Goal: Transaction & Acquisition: Purchase product/service

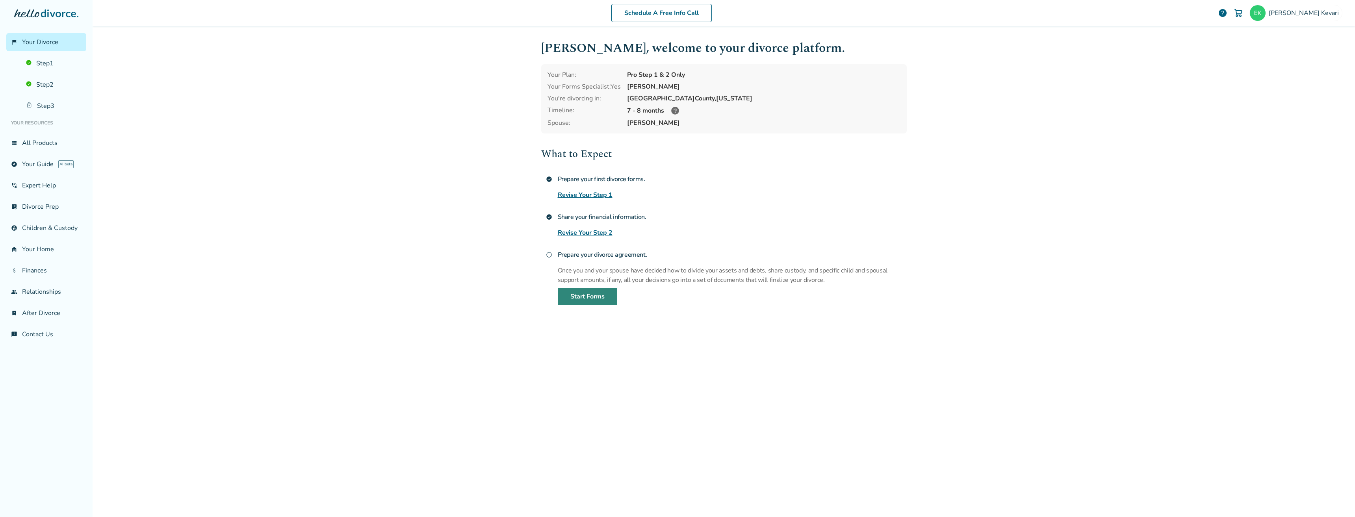
click at [585, 293] on link "Start Forms" at bounding box center [587, 296] width 59 height 17
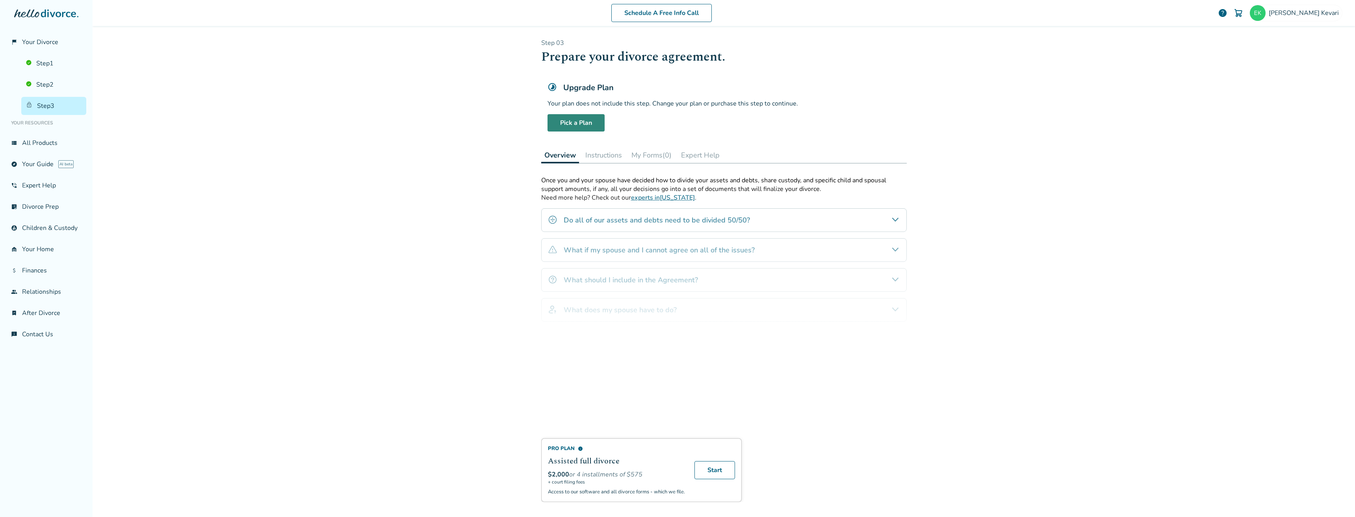
click at [569, 124] on link "Pick a Plan" at bounding box center [575, 122] width 57 height 17
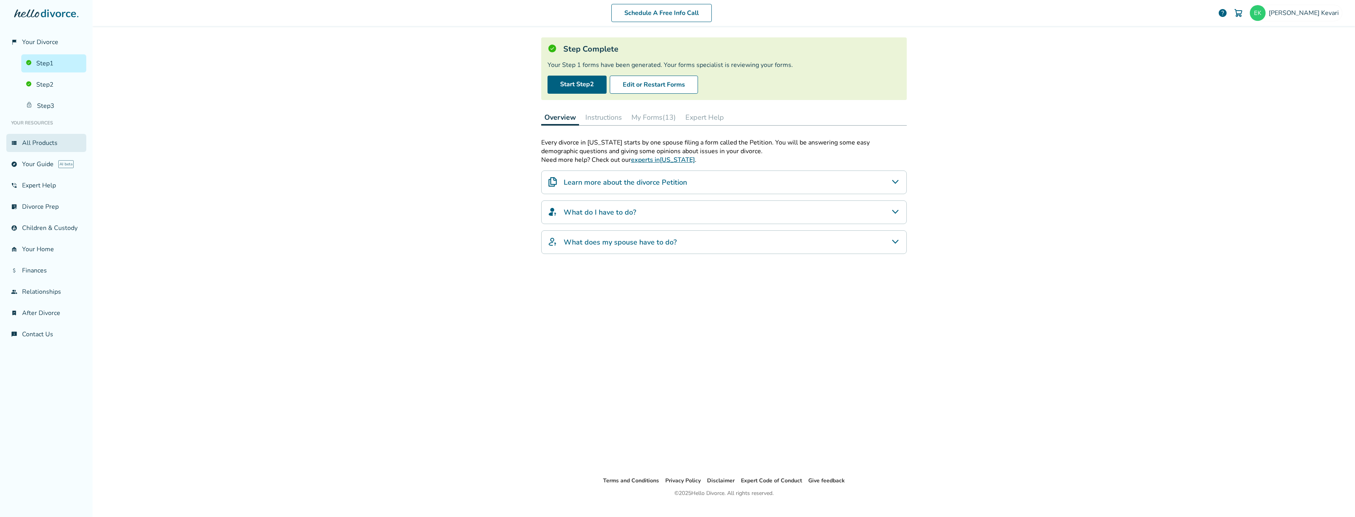
click at [52, 141] on link "view_list All Products" at bounding box center [46, 143] width 80 height 18
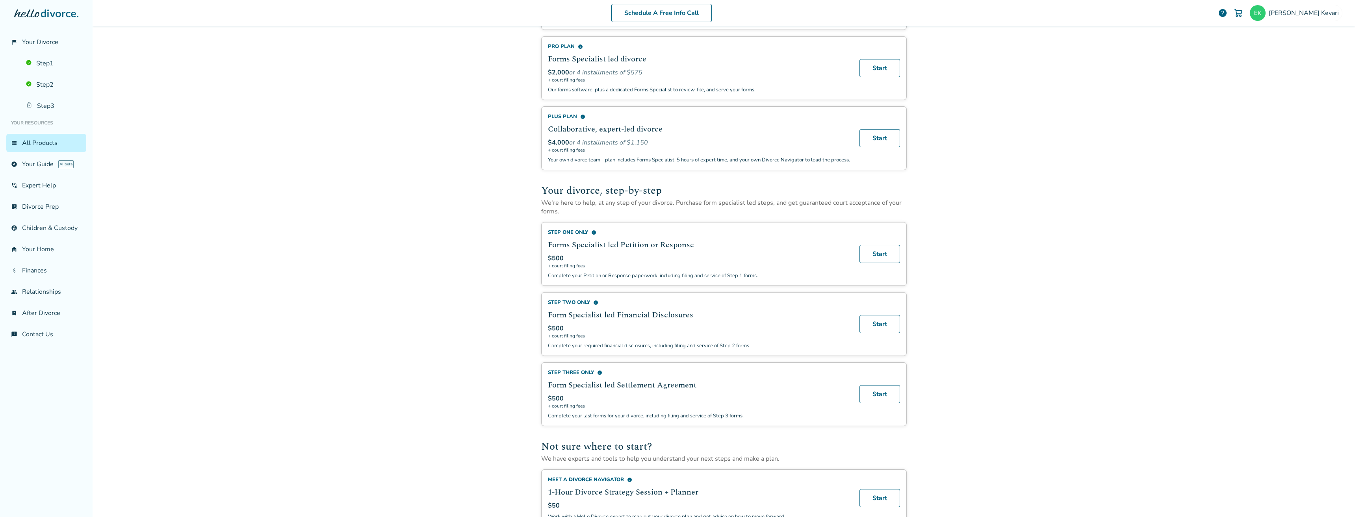
scroll to position [117, 0]
click at [869, 402] on link "Start" at bounding box center [879, 393] width 41 height 18
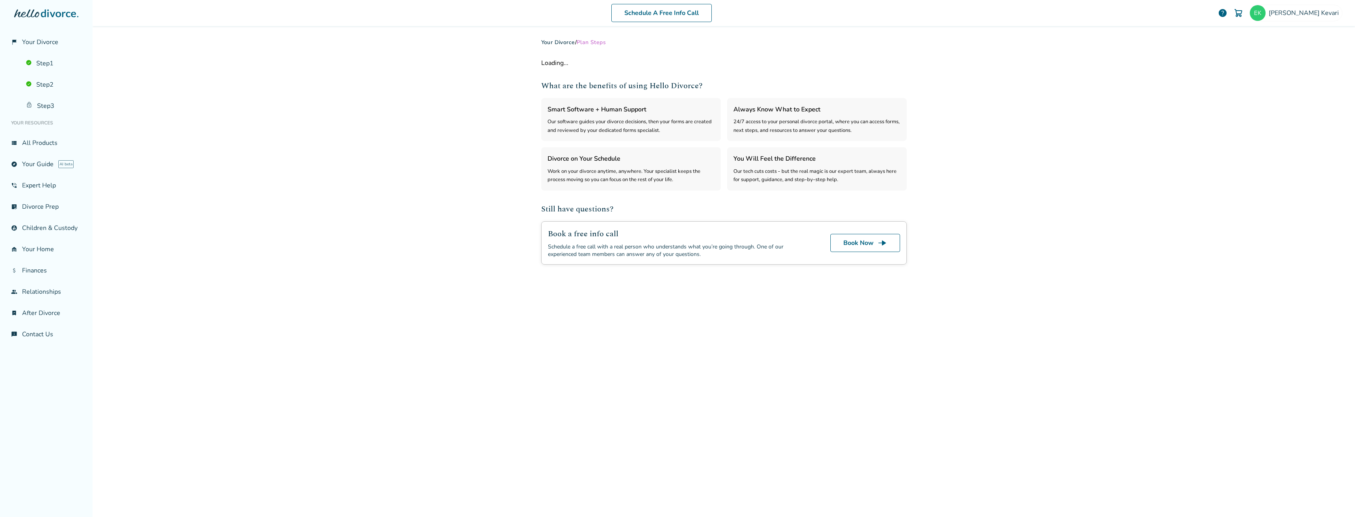
select select "***"
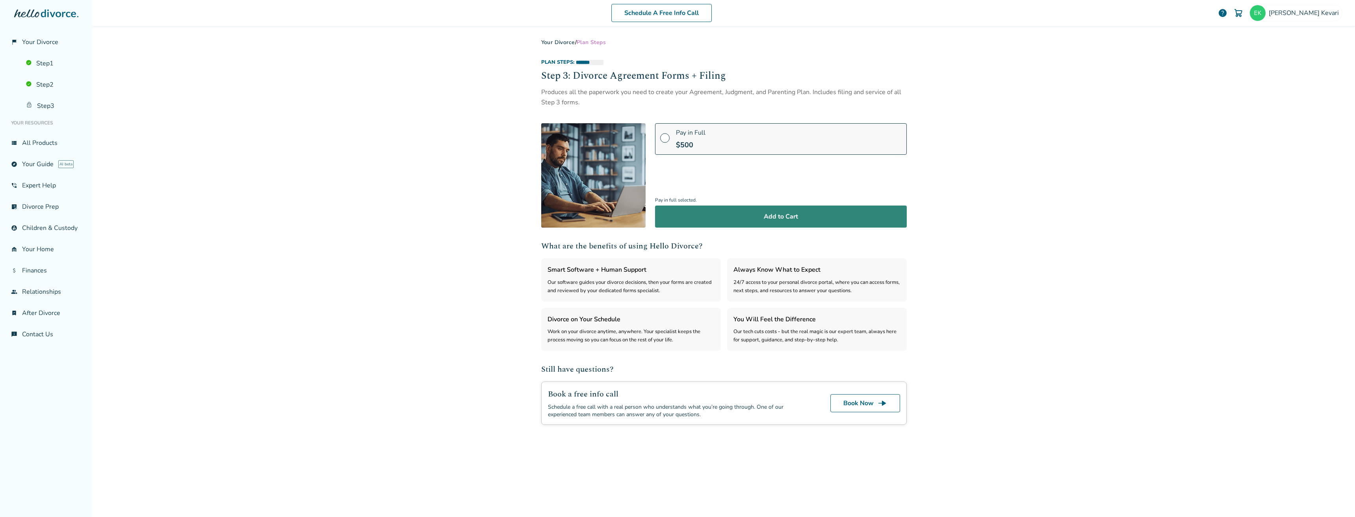
click at [764, 211] on button "Add to Cart" at bounding box center [781, 217] width 252 height 22
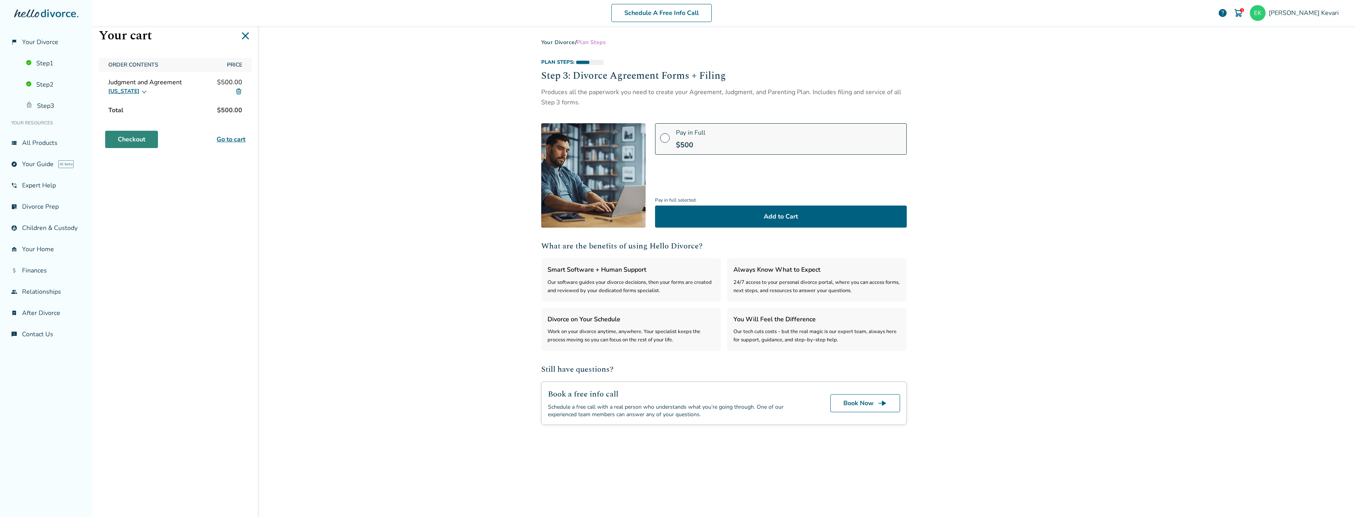
click at [143, 141] on link "Checkout" at bounding box center [131, 139] width 53 height 17
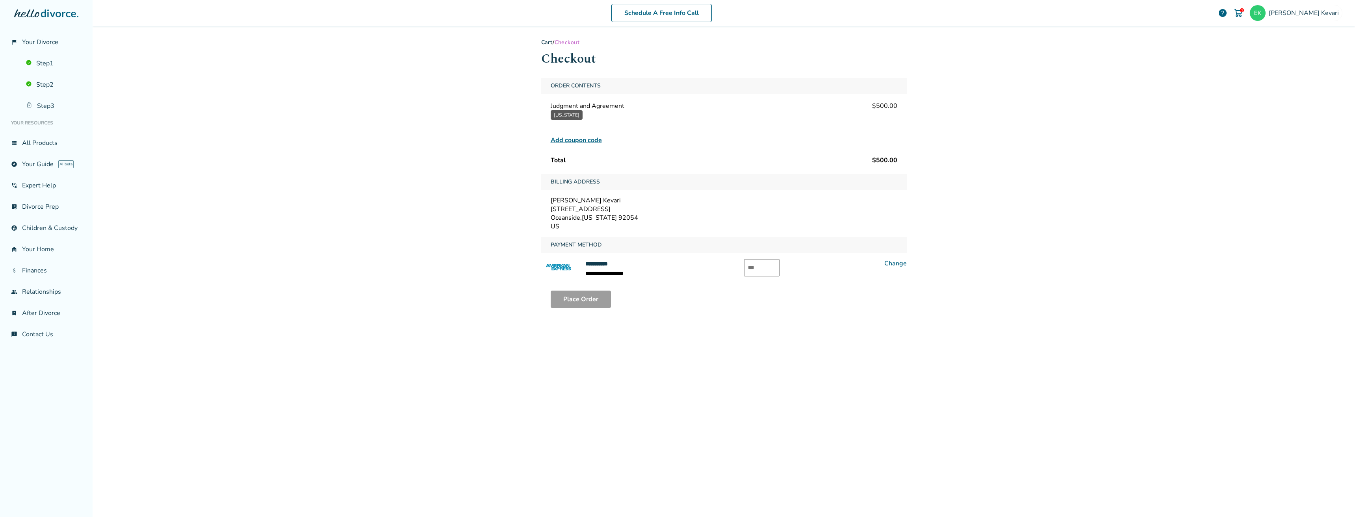
click at [769, 268] on input "text" at bounding box center [761, 267] width 35 height 17
type input "****"
click at [565, 301] on button "Place Order" at bounding box center [580, 299] width 60 height 17
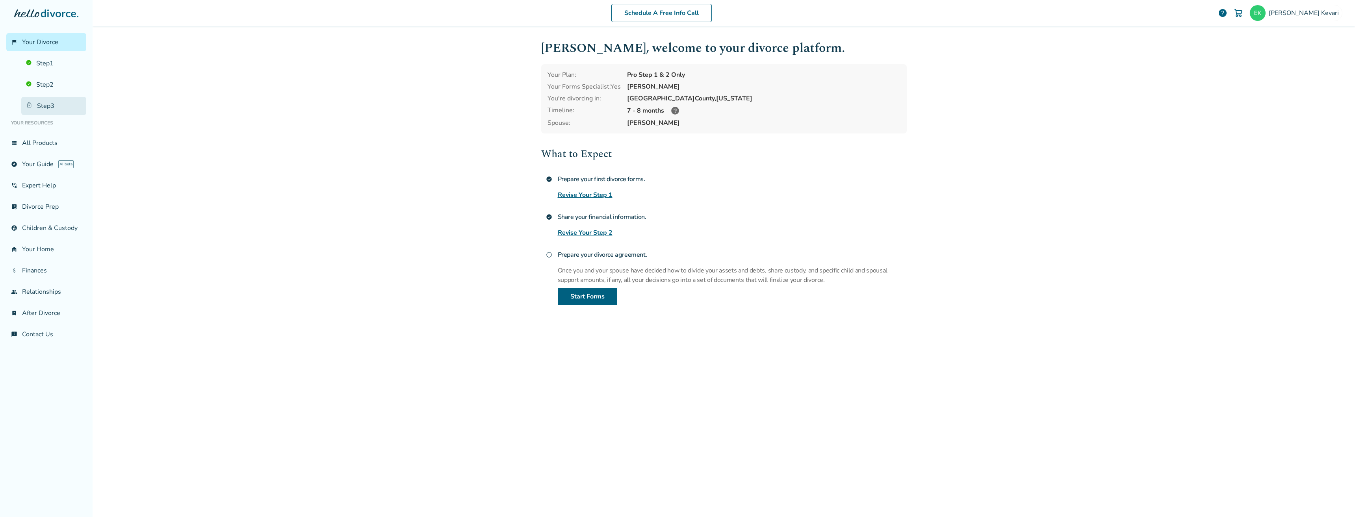
click at [53, 110] on link "Step 3" at bounding box center [53, 106] width 65 height 18
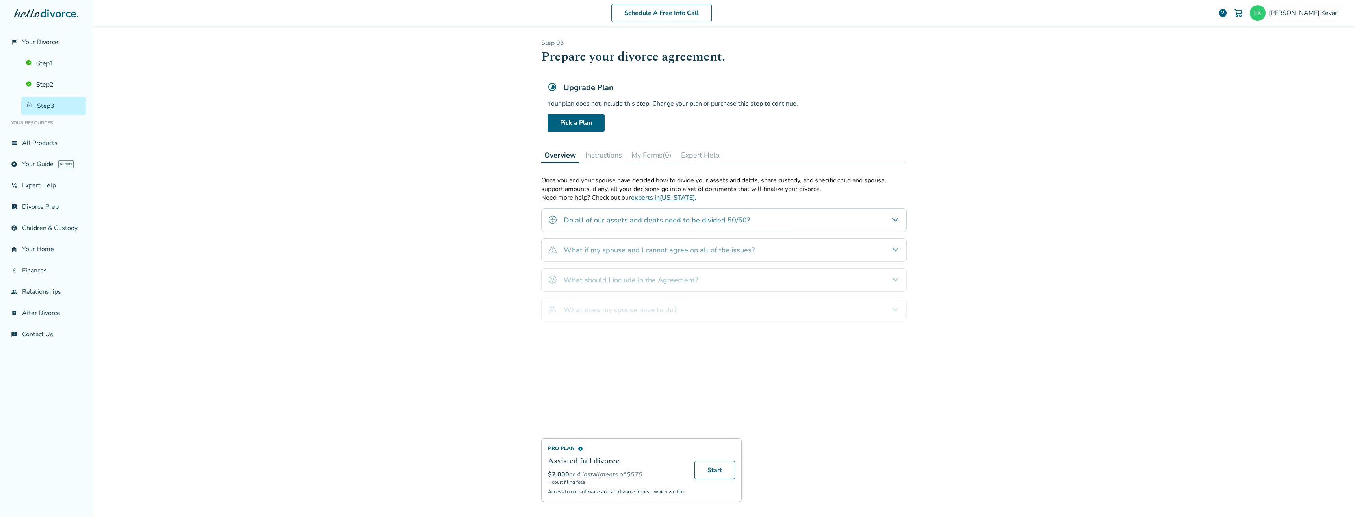
click at [470, 264] on div "Schedule A Free Info Call Erich Kevari help Schedule A Free Call Erich Kevari e…" at bounding box center [724, 258] width 1262 height 517
click at [458, 191] on div "Schedule A Free Info Call Erich Kevari help Schedule A Free Call Erich Kevari e…" at bounding box center [724, 258] width 1262 height 517
click at [618, 257] on div "Pro Plan info Assisted full divorce $2,000 or 4 installments of $575 + court fi…" at bounding box center [723, 339] width 365 height 326
click at [56, 96] on ul "Step 1 Step 2 Step 3" at bounding box center [46, 83] width 80 height 64
click at [56, 90] on link "Step 2" at bounding box center [53, 85] width 65 height 18
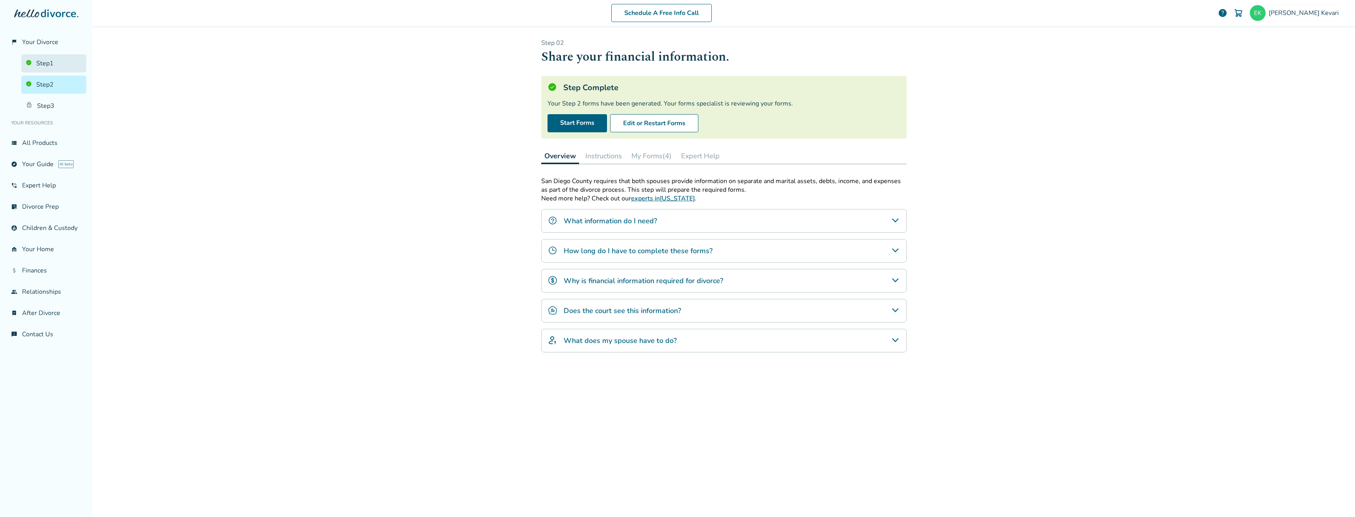
click at [56, 57] on link "Step 1" at bounding box center [53, 63] width 65 height 18
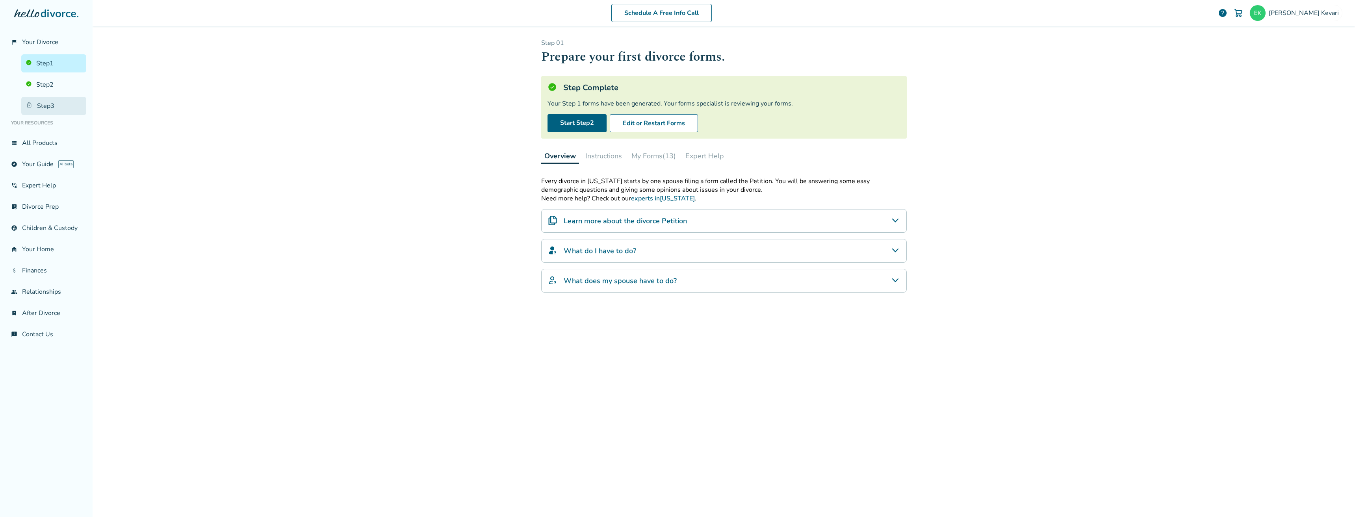
click at [52, 97] on link "Step 3" at bounding box center [53, 106] width 65 height 18
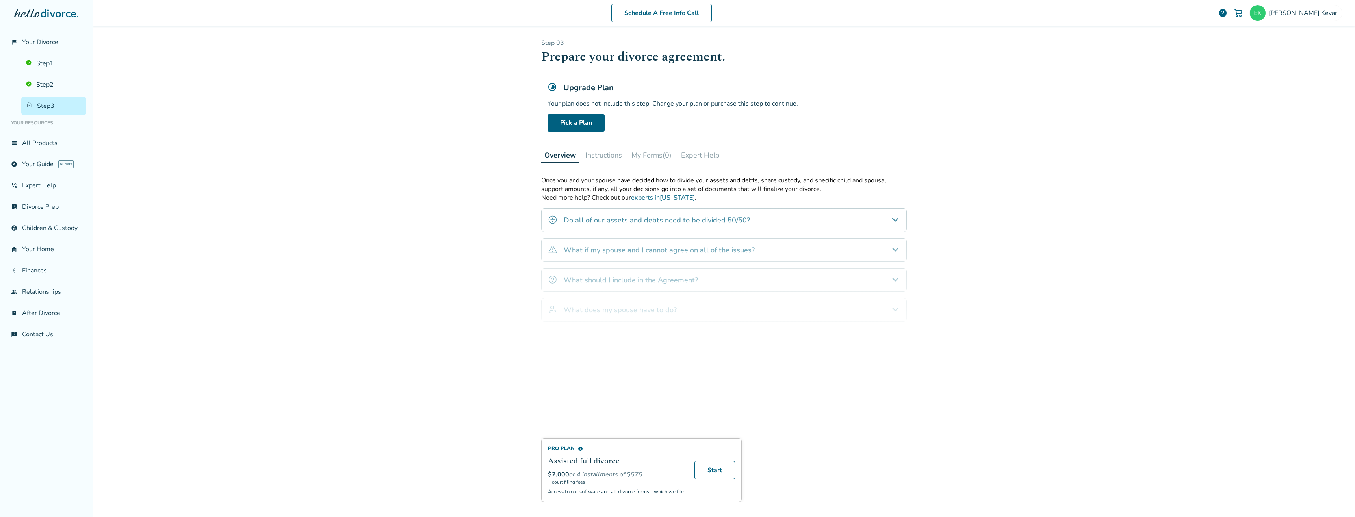
click at [597, 152] on button "Instructions" at bounding box center [603, 155] width 43 height 16
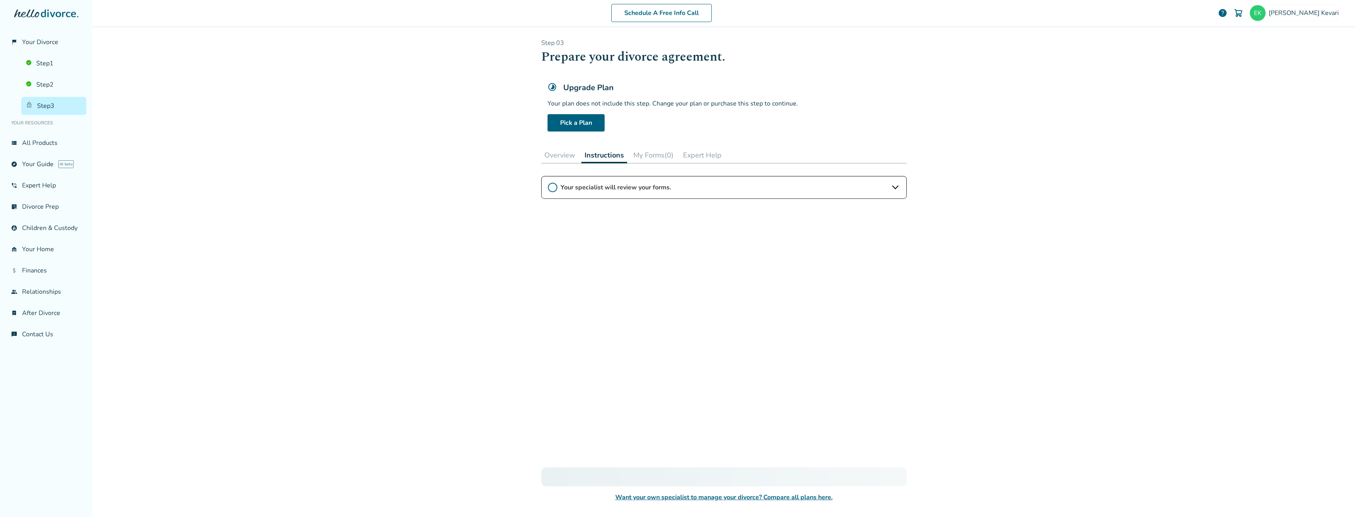
click at [653, 158] on button "My Forms (0)" at bounding box center [653, 155] width 46 height 16
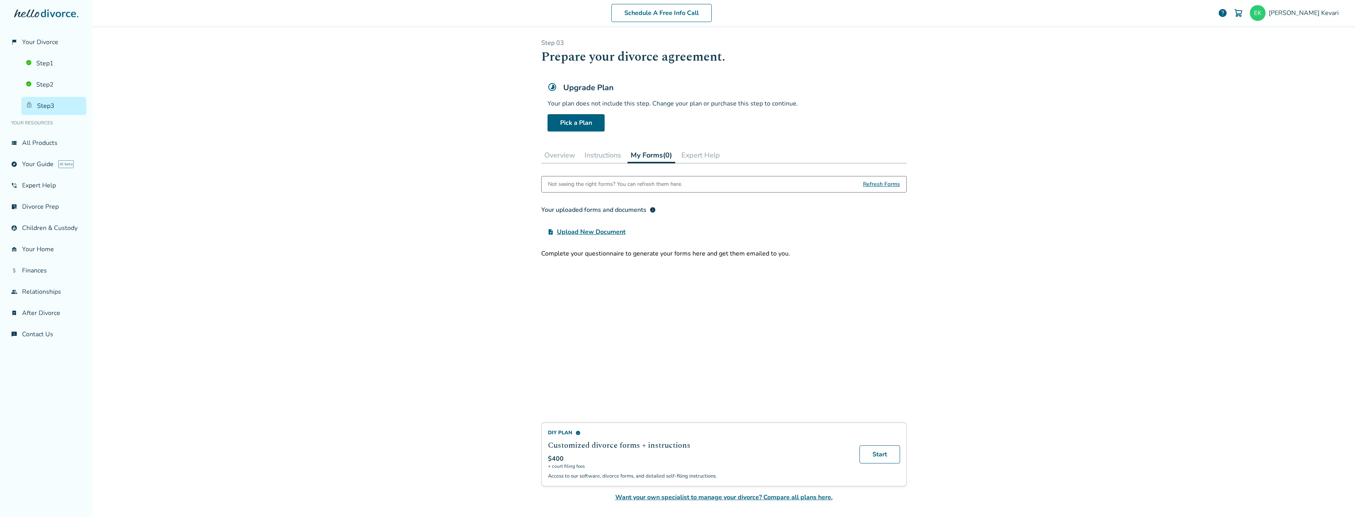
click at [609, 154] on button "Instructions" at bounding box center [602, 155] width 43 height 16
click at [618, 187] on div "DIY Plan info Customized divorce forms + instructions $400 + court filing fees …" at bounding box center [723, 339] width 365 height 326
click at [557, 161] on button "Overview" at bounding box center [559, 155] width 37 height 16
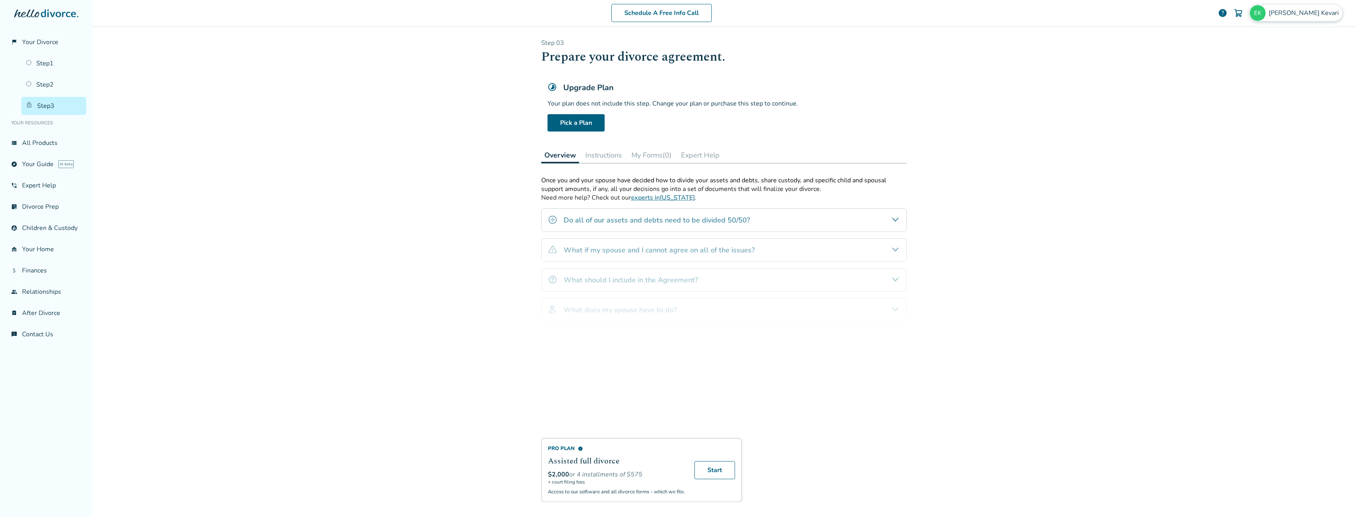
click at [1308, 15] on span "Erich Kevari" at bounding box center [1304, 13] width 73 height 9
click at [1259, 125] on button "Sign Out" at bounding box center [1252, 130] width 30 height 11
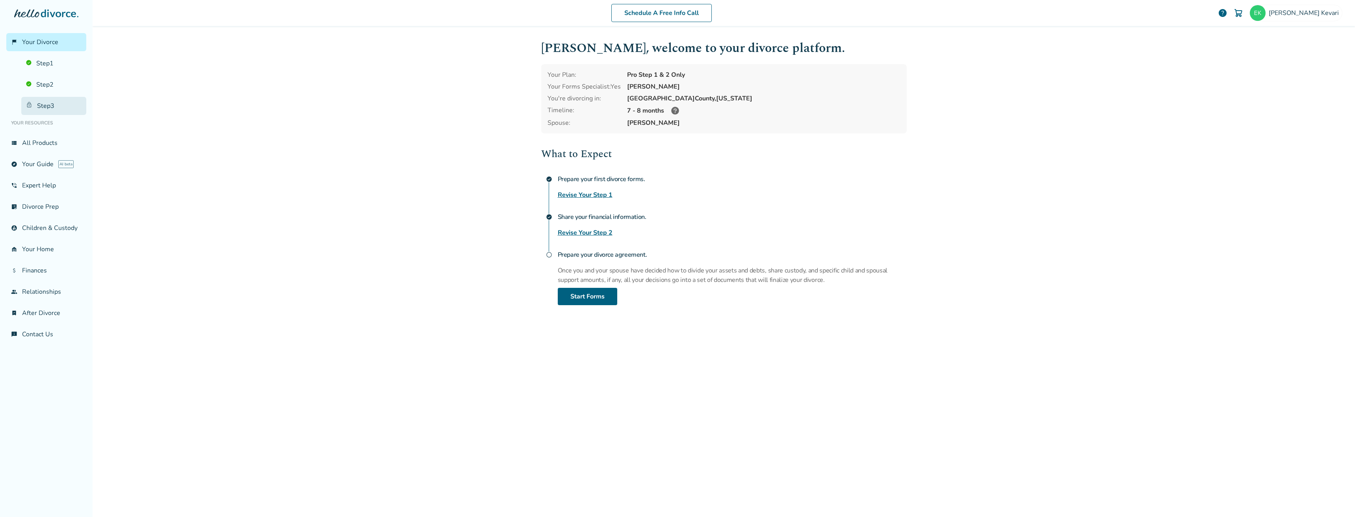
click at [53, 107] on link "Step 3" at bounding box center [53, 106] width 65 height 18
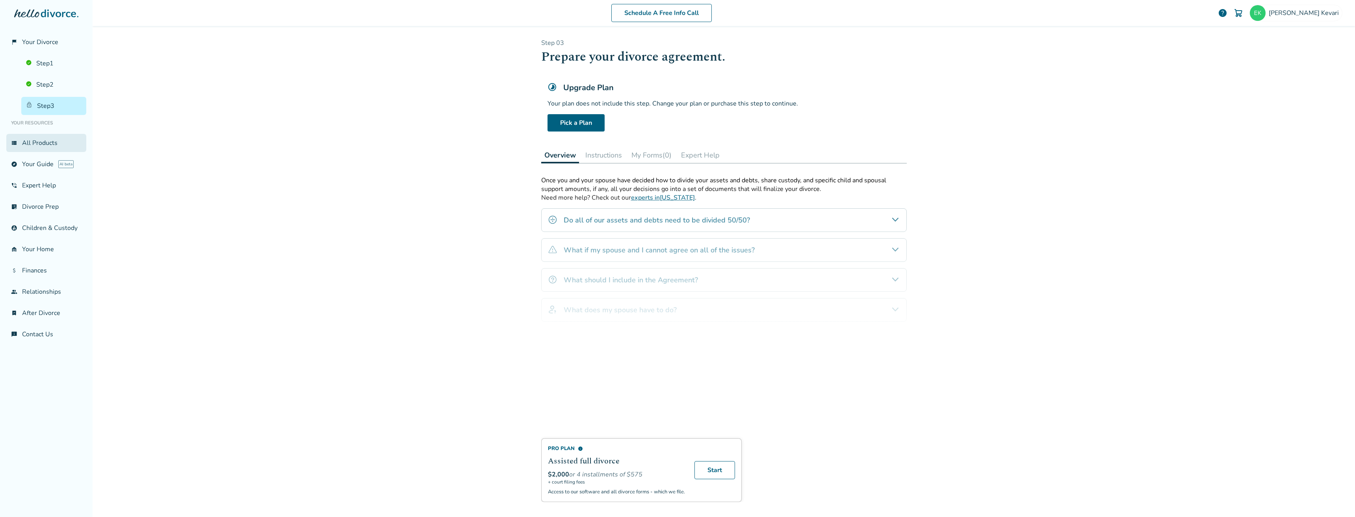
click at [44, 149] on link "view_list All Products" at bounding box center [46, 143] width 80 height 18
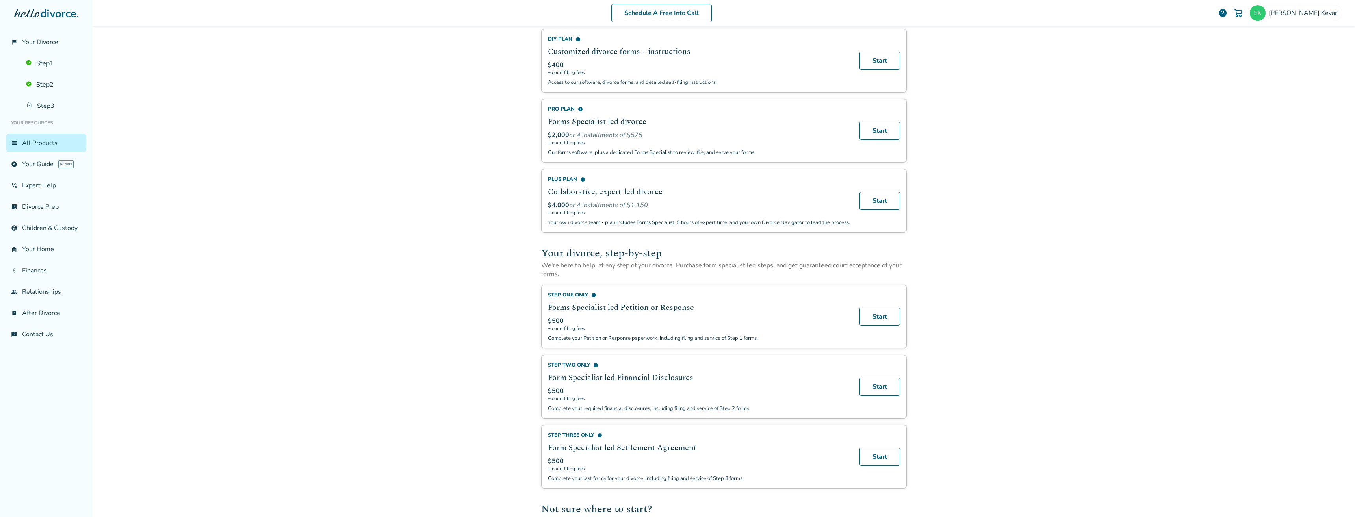
scroll to position [79, 0]
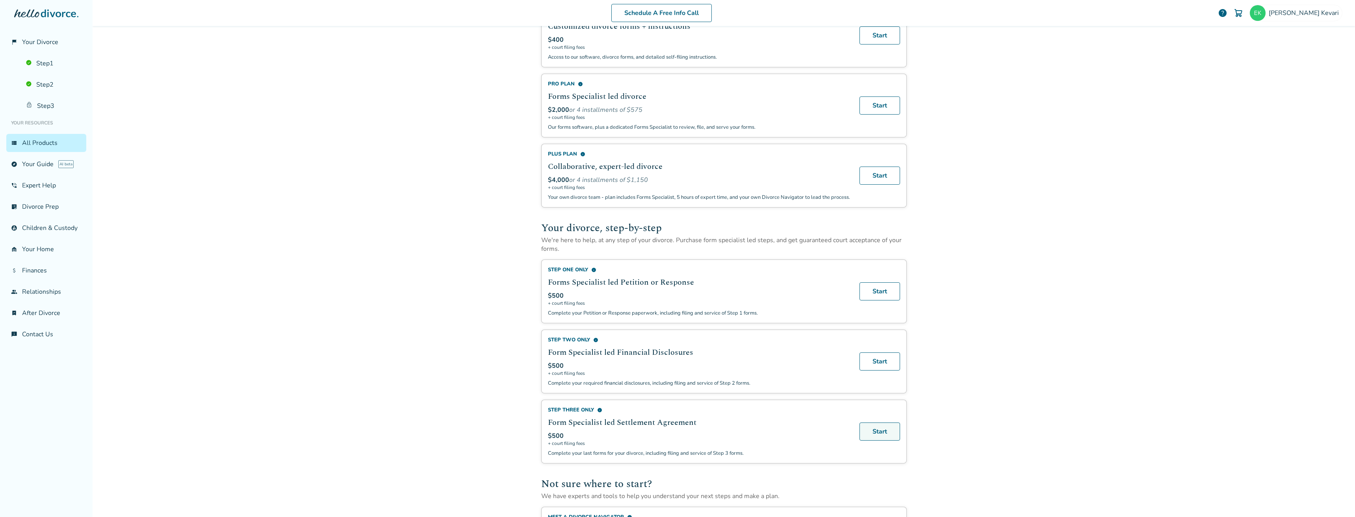
click at [885, 441] on link "Start" at bounding box center [879, 431] width 41 height 18
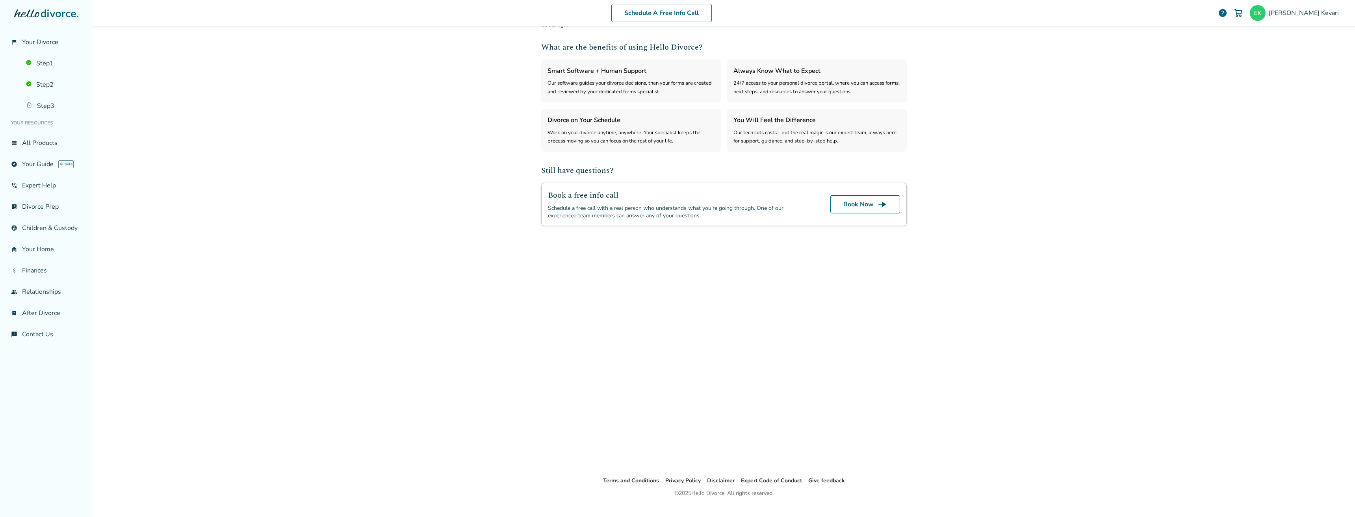
select select "***"
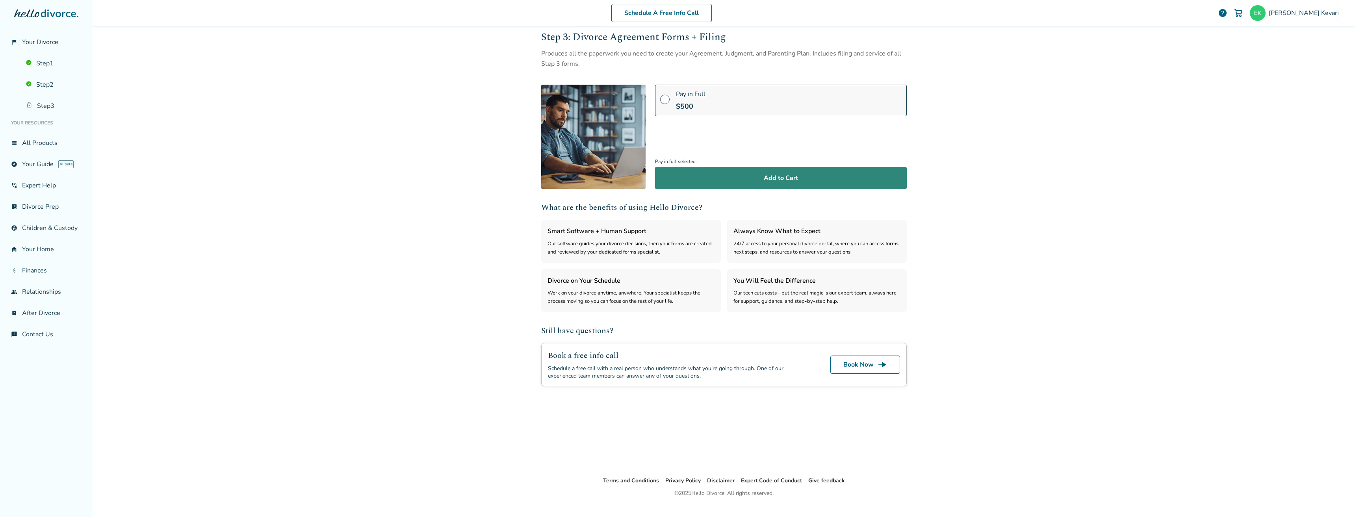
click at [734, 184] on button "Add to Cart" at bounding box center [781, 178] width 252 height 22
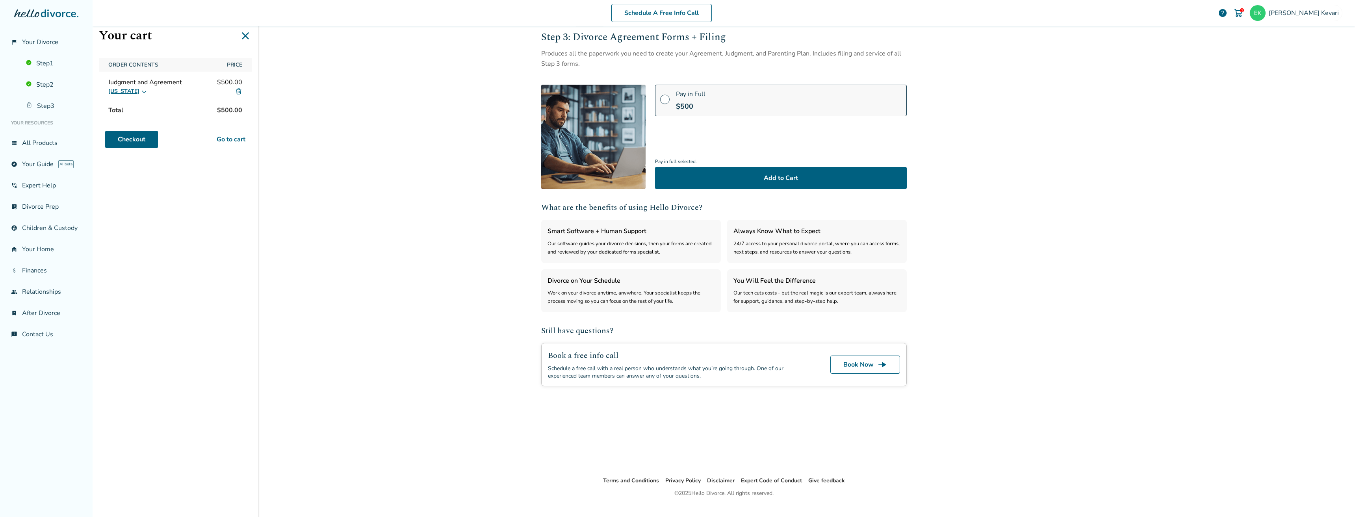
click at [234, 94] on div "[US_STATE]" at bounding box center [175, 91] width 134 height 9
click at [239, 91] on img at bounding box center [238, 91] width 7 height 7
click at [40, 107] on link "Step 3" at bounding box center [53, 106] width 65 height 18
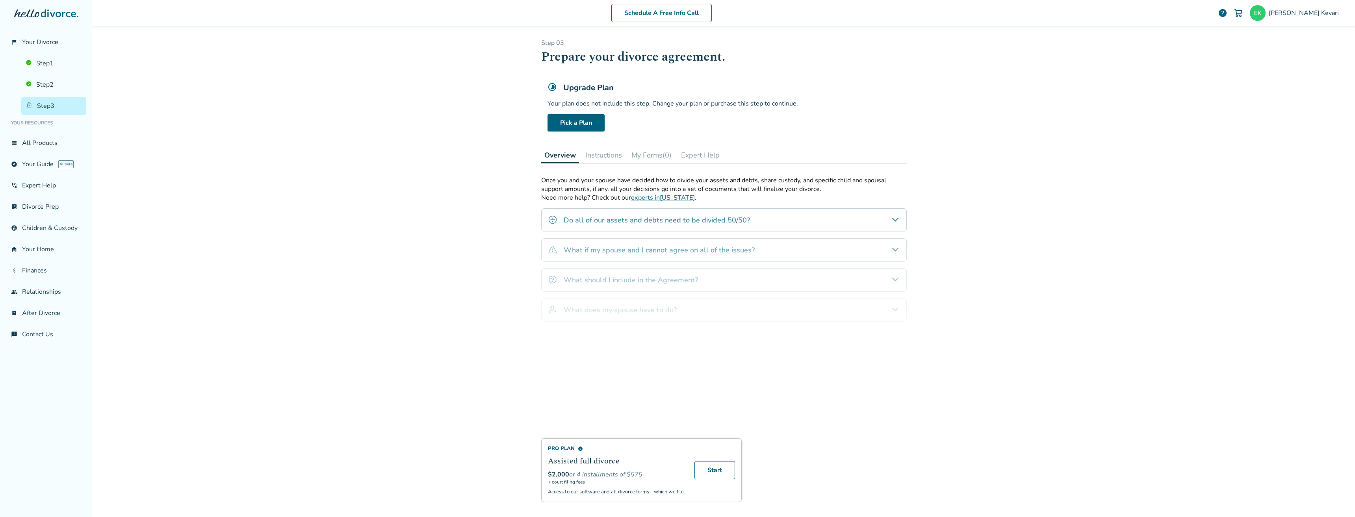
click at [1286, 224] on div "Schedule A Free Info Call [PERSON_NAME] help Schedule A Free Call [PERSON_NAME]…" at bounding box center [724, 258] width 1262 height 517
drag, startPoint x: 1268, startPoint y: 301, endPoint x: 1229, endPoint y: 305, distance: 39.2
click at [1264, 302] on div "Schedule A Free Info Call [PERSON_NAME] help Schedule A Free Call [PERSON_NAME]…" at bounding box center [724, 258] width 1262 height 517
click at [1023, 366] on div "Schedule A Free Info Call [PERSON_NAME] help Schedule A Free Call [PERSON_NAME]…" at bounding box center [724, 258] width 1262 height 517
click at [1203, 171] on div "Schedule A Free Info Call [PERSON_NAME] help Schedule A Free Call [PERSON_NAME]…" at bounding box center [724, 258] width 1262 height 517
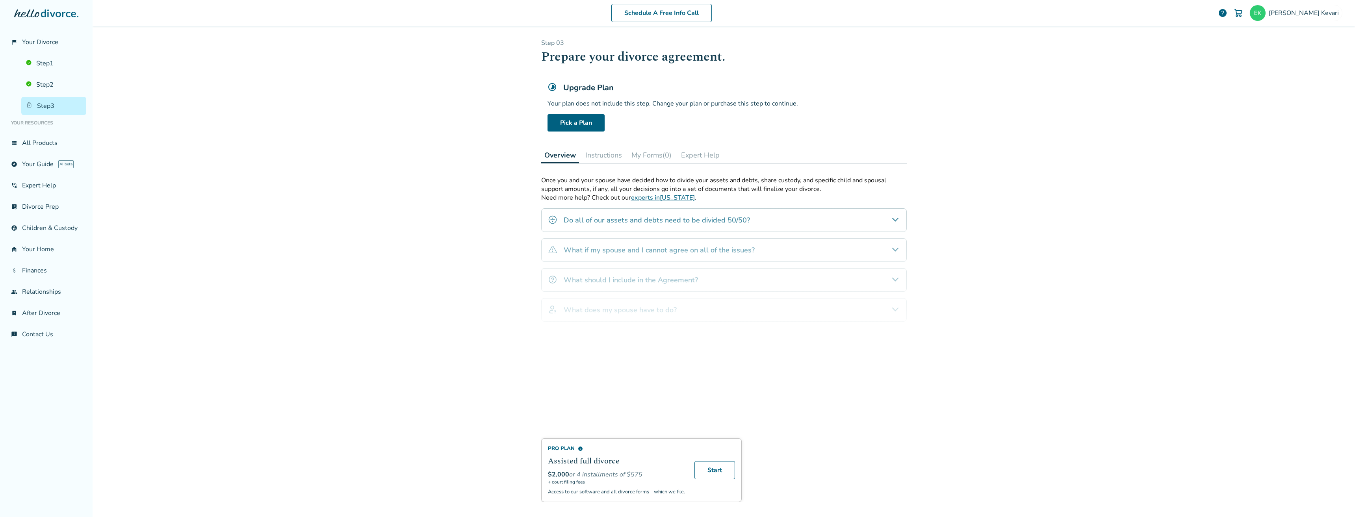
click at [1301, 25] on div "Schedule A Free Info Call [PERSON_NAME] help" at bounding box center [723, 13] width 1249 height 31
click at [1297, 22] on div "Schedule A Free Info Call Erich Kevari help" at bounding box center [723, 13] width 1249 height 31
click at [1265, 6] on img at bounding box center [1257, 13] width 16 height 16
click at [1251, 126] on button "Sign Out" at bounding box center [1252, 130] width 30 height 11
click at [1250, 118] on div "Schedule A Free Info Call Erich Kevari help Schedule A Free Call Erich Kevari e…" at bounding box center [724, 258] width 1262 height 517
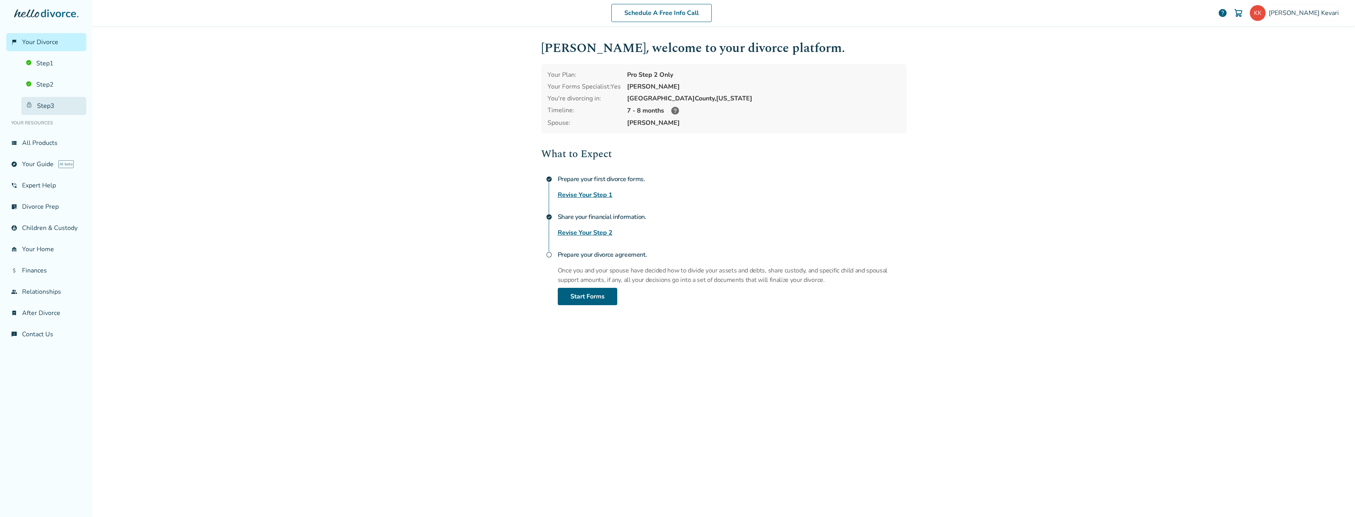
click at [38, 107] on link "Step 3" at bounding box center [53, 106] width 65 height 18
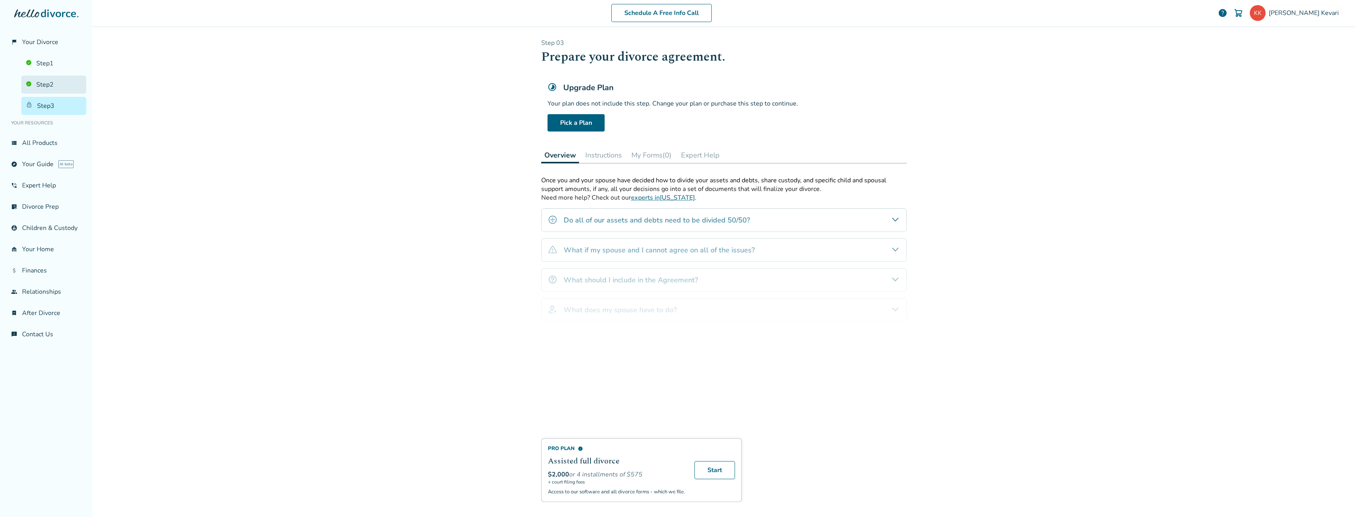
click at [34, 80] on link "Step 2" at bounding box center [53, 85] width 65 height 18
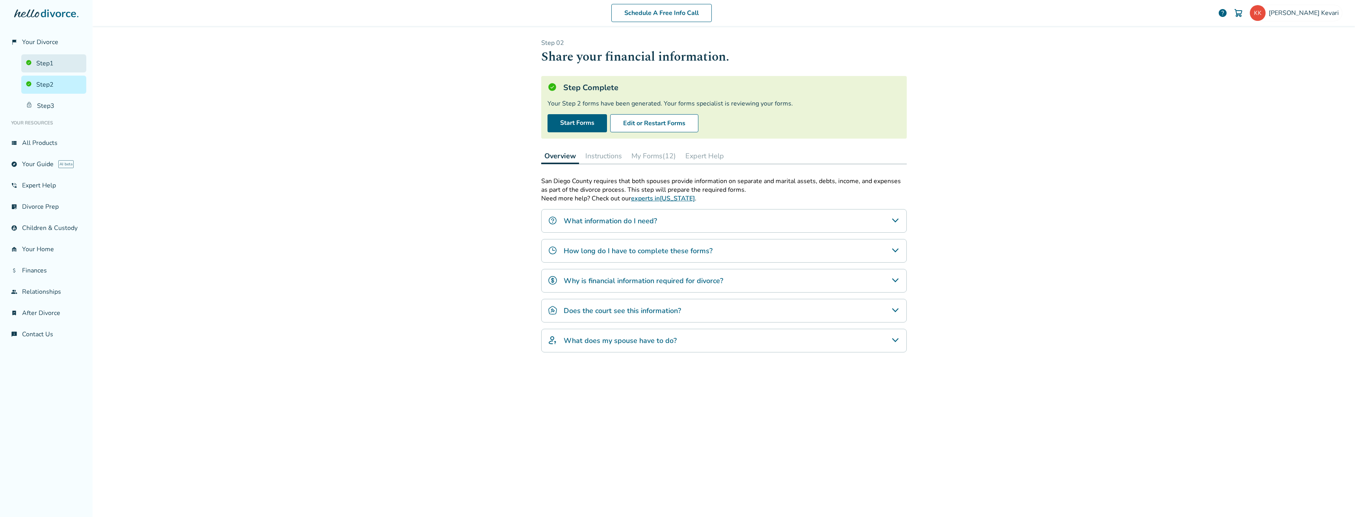
click at [49, 59] on link "Step 1" at bounding box center [53, 63] width 65 height 18
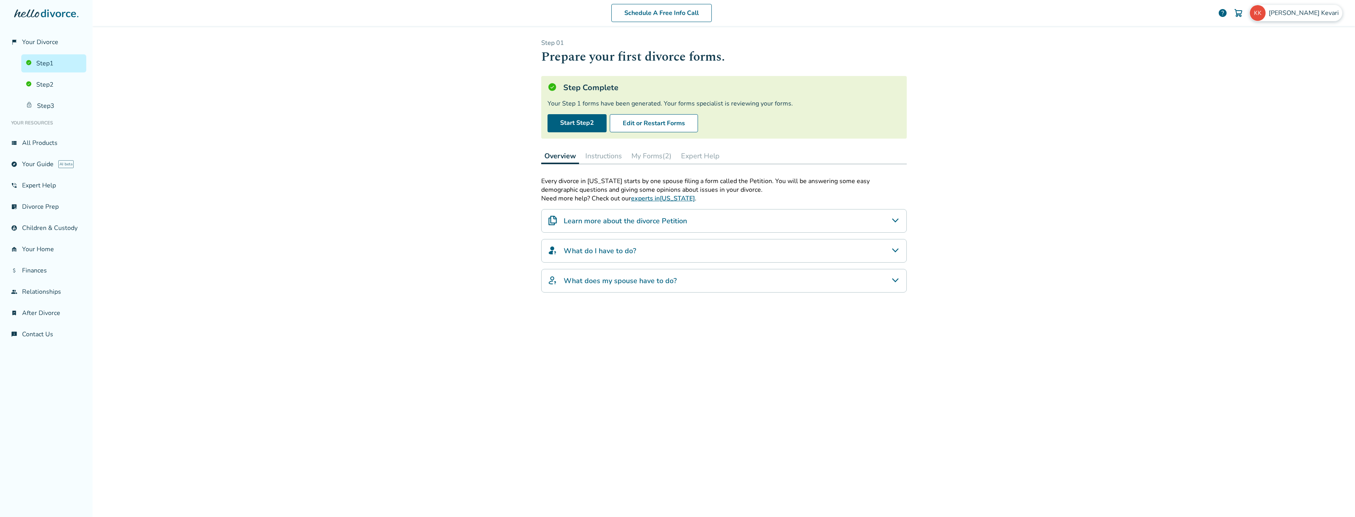
click at [1265, 13] on img at bounding box center [1257, 13] width 16 height 16
click at [1257, 125] on button "Sign Out" at bounding box center [1252, 130] width 30 height 11
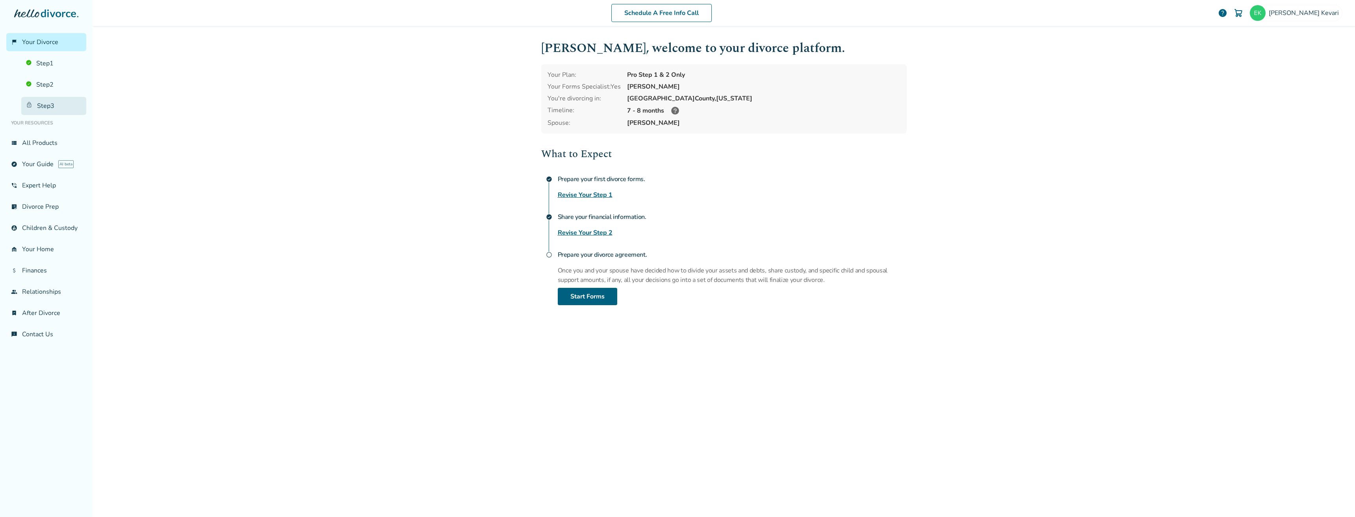
click at [49, 111] on link "Step 3" at bounding box center [53, 106] width 65 height 18
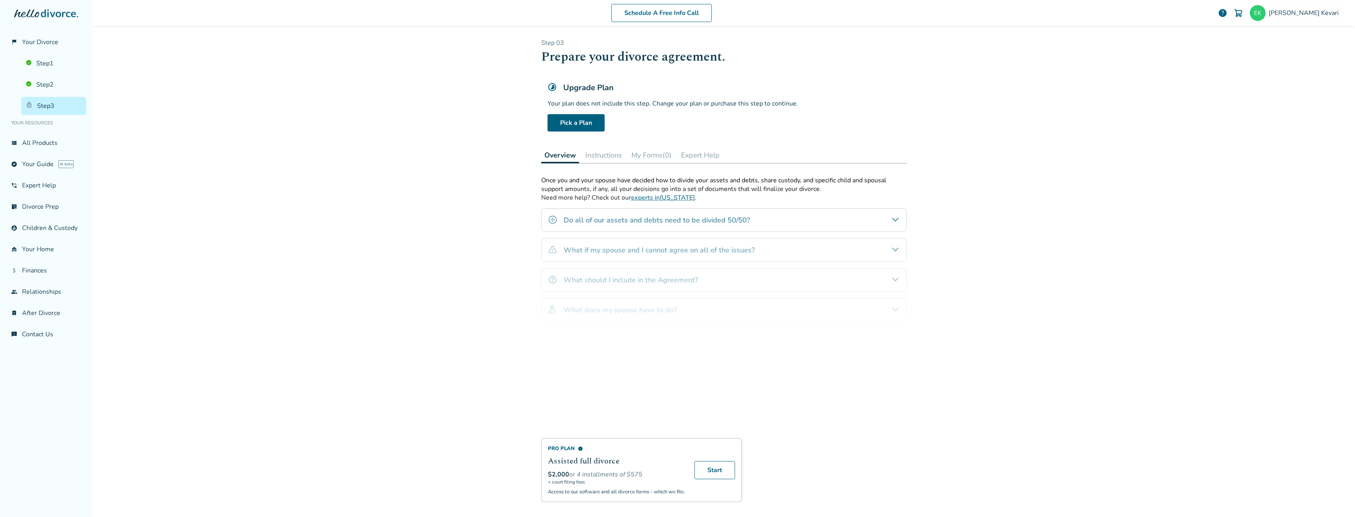
click at [612, 152] on button "Instructions" at bounding box center [603, 155] width 43 height 16
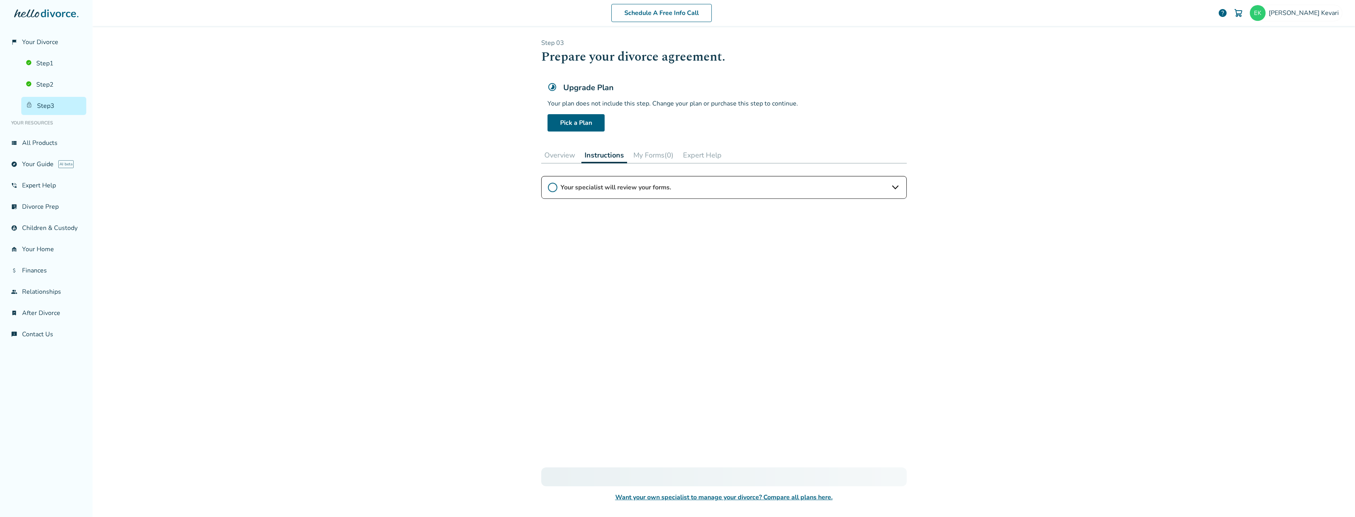
click at [651, 160] on button "My Forms (0)" at bounding box center [653, 155] width 46 height 16
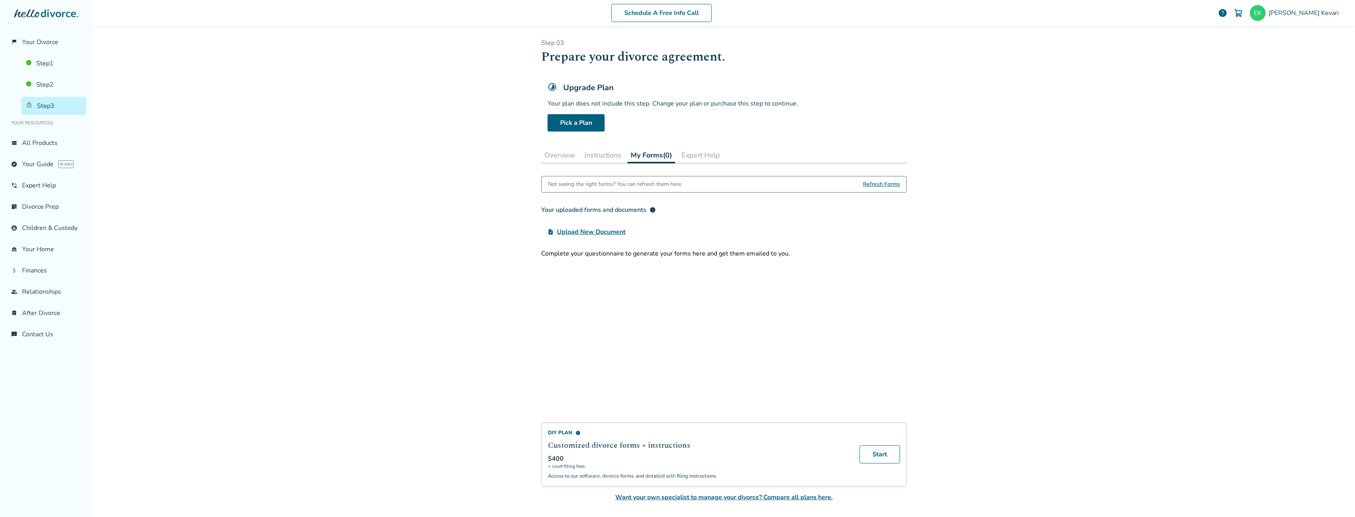
click at [684, 154] on button "Expert Help" at bounding box center [700, 155] width 45 height 16
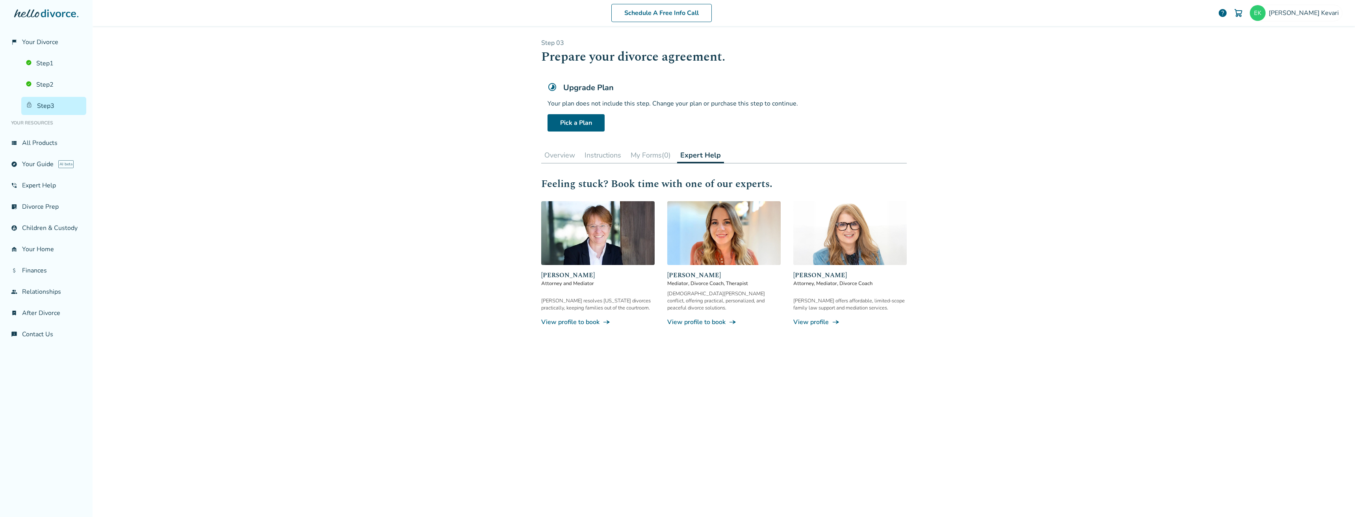
click at [560, 157] on button "Overview" at bounding box center [559, 155] width 37 height 16
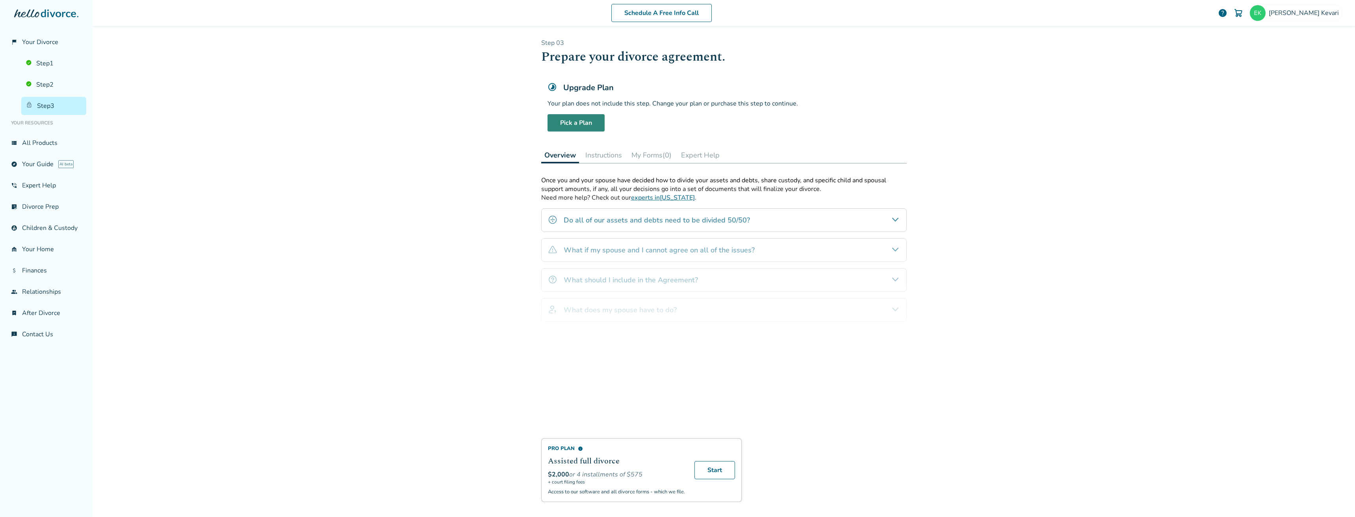
click at [569, 123] on link "Pick a Plan" at bounding box center [575, 122] width 57 height 17
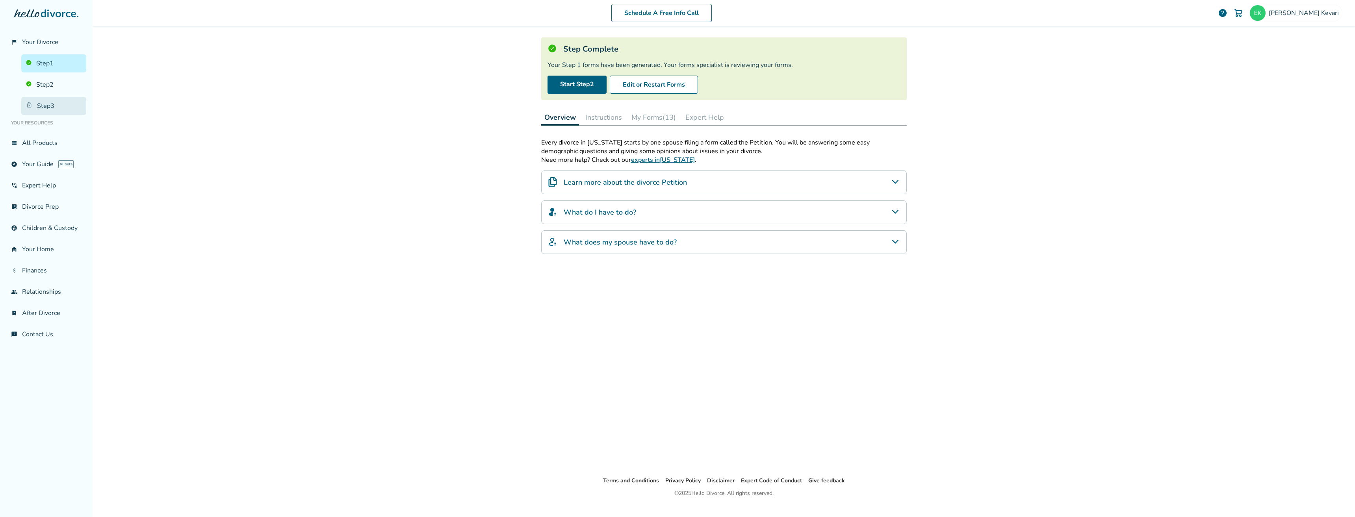
click at [56, 107] on link "Step 3" at bounding box center [53, 106] width 65 height 18
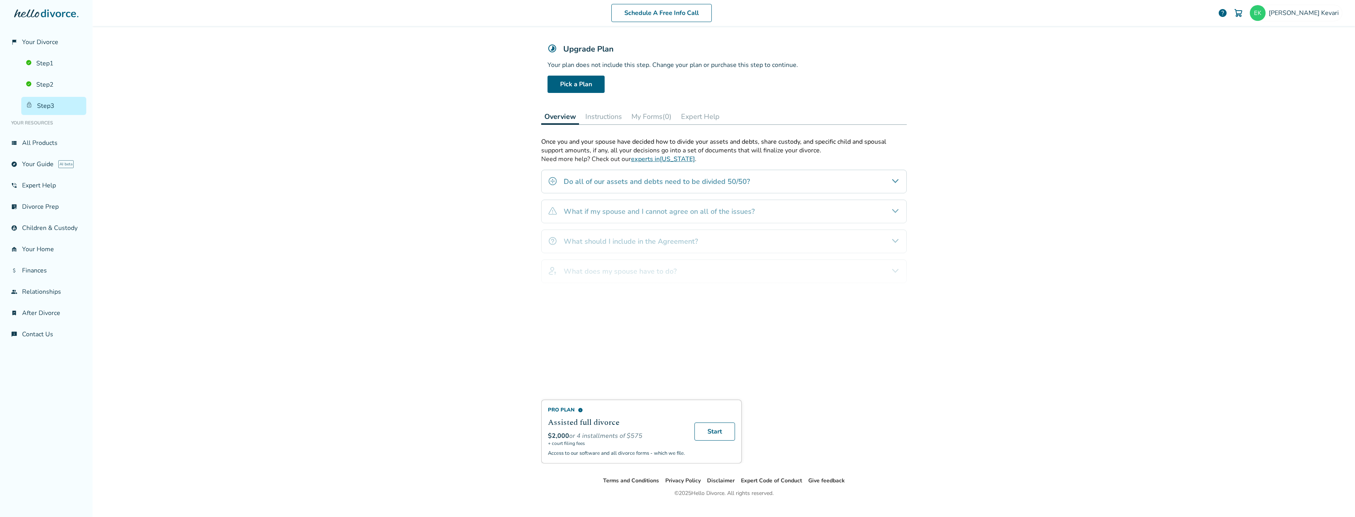
click at [1082, 242] on div "Schedule A Free Info Call Erich Kevari help Schedule A Free Call Erich Kevari e…" at bounding box center [724, 258] width 1262 height 517
click at [595, 117] on button "Instructions" at bounding box center [603, 117] width 43 height 16
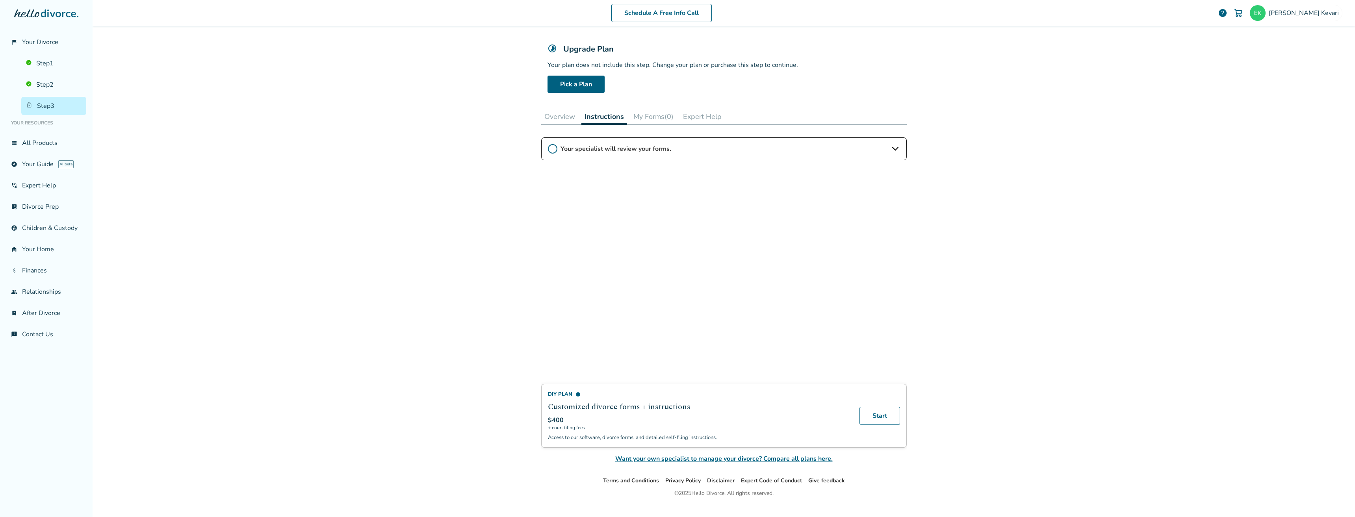
drag, startPoint x: 648, startPoint y: 115, endPoint x: 660, endPoint y: 116, distance: 12.2
click at [649, 115] on button "My Forms (0)" at bounding box center [653, 117] width 46 height 16
click at [704, 120] on button "Expert Help" at bounding box center [700, 117] width 45 height 16
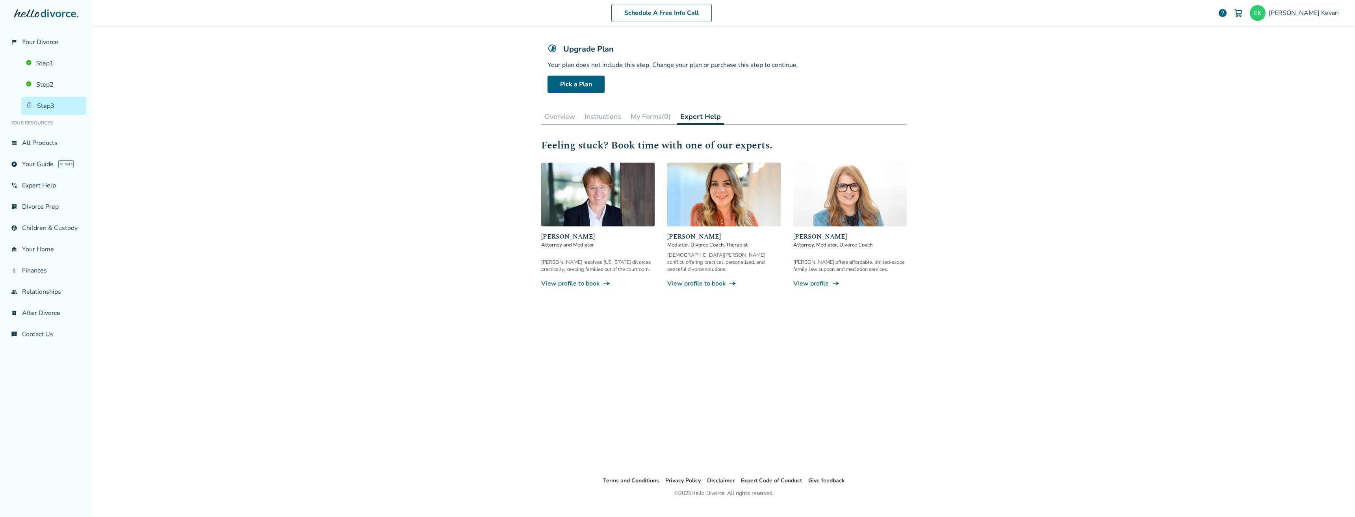
click at [662, 125] on div "Step 0 3 Prepare your divorce agreement. Upgrade Plan Your plan does not includ…" at bounding box center [723, 231] width 365 height 463
click at [653, 121] on button "My Forms (0)" at bounding box center [650, 117] width 46 height 16
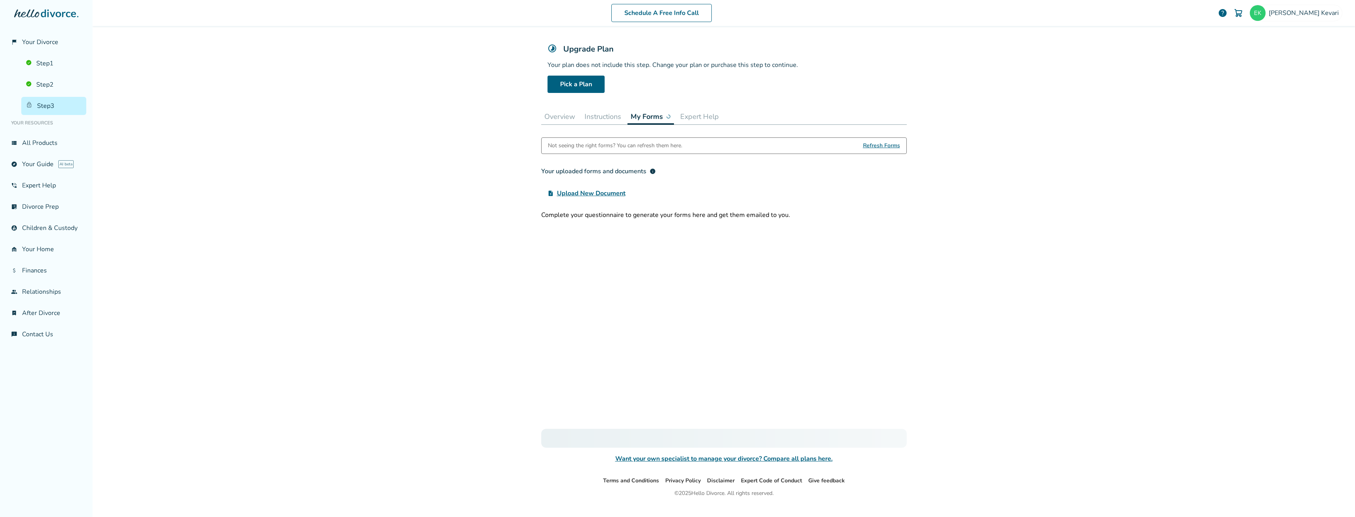
click at [618, 115] on button "Instructions" at bounding box center [602, 117] width 43 height 16
click at [581, 112] on button "Instructions" at bounding box center [604, 117] width 46 height 16
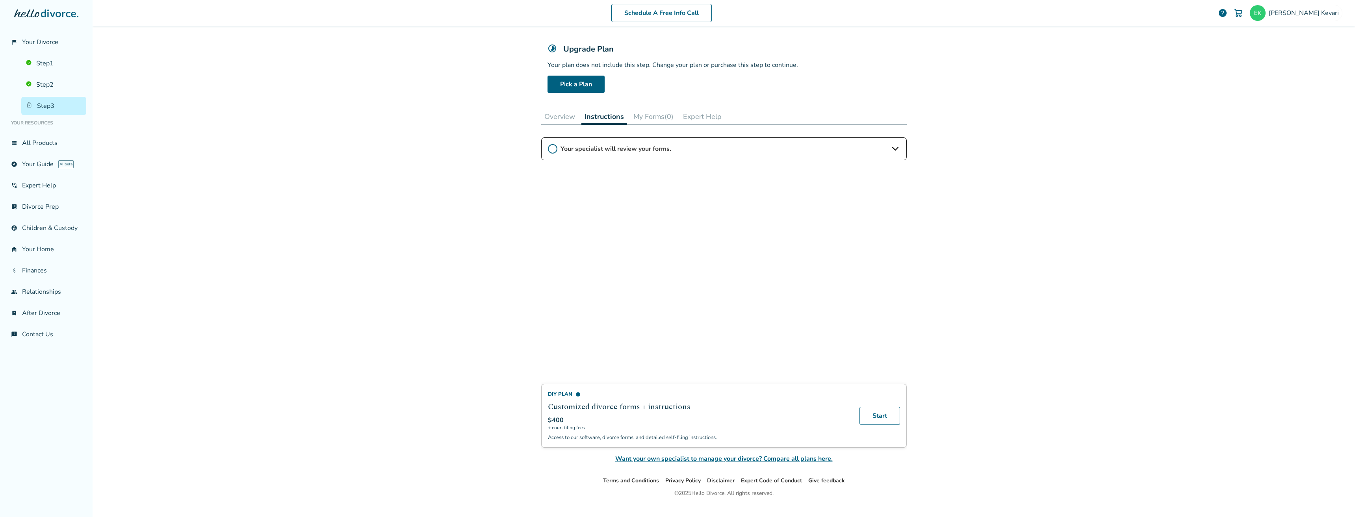
click at [563, 114] on button "Overview" at bounding box center [559, 117] width 37 height 16
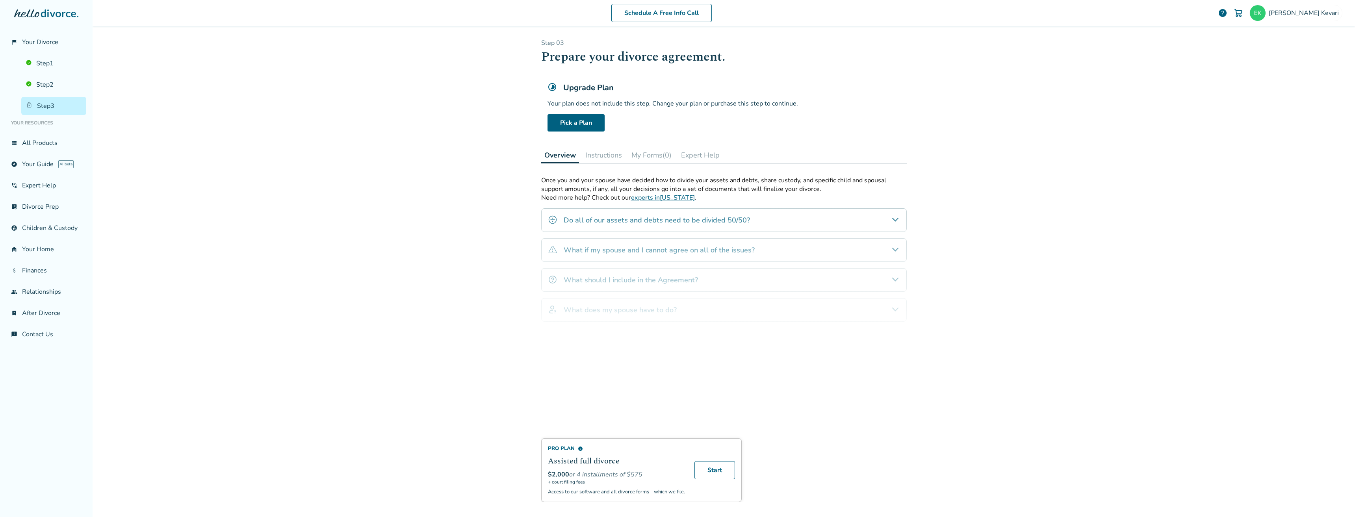
click at [945, 375] on div "Schedule A Free Info Call [PERSON_NAME] help Schedule A Free Call [PERSON_NAME]…" at bounding box center [724, 258] width 1262 height 517
drag, startPoint x: 983, startPoint y: 376, endPoint x: 997, endPoint y: 378, distance: 14.4
click at [988, 376] on div "Schedule A Free Info Call [PERSON_NAME] help Schedule A Free Call [PERSON_NAME]…" at bounding box center [724, 258] width 1262 height 517
drag, startPoint x: 997, startPoint y: 378, endPoint x: 1058, endPoint y: 401, distance: 64.8
click at [1001, 379] on div "Schedule A Free Info Call [PERSON_NAME] help Schedule A Free Call [PERSON_NAME]…" at bounding box center [724, 258] width 1262 height 517
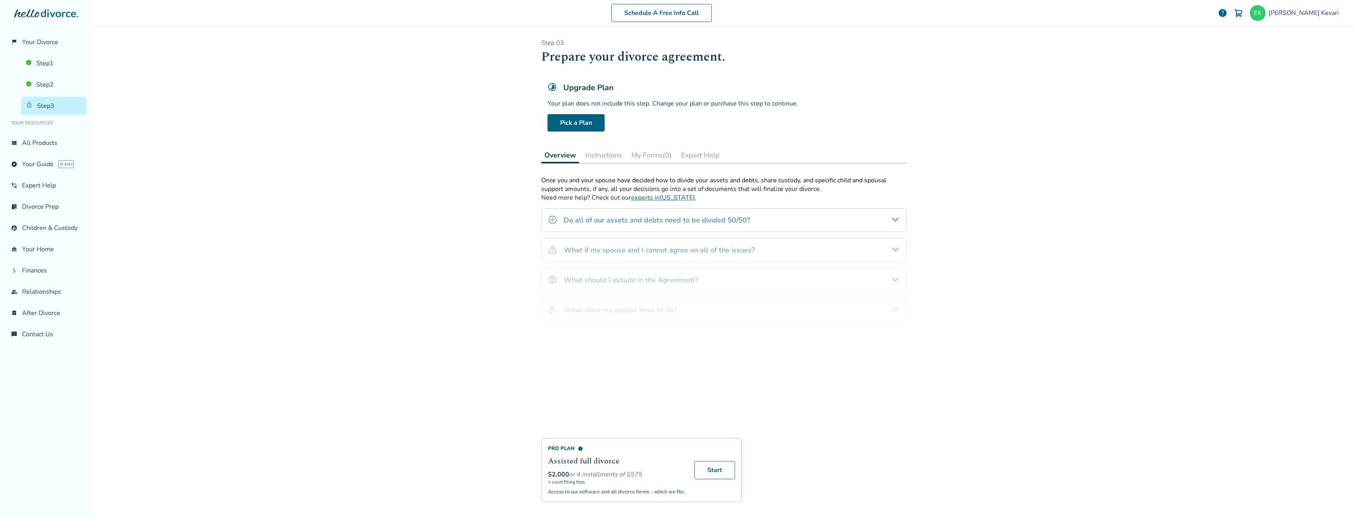
click at [1114, 421] on div "Schedule A Free Info Call [PERSON_NAME] help Schedule A Free Call [PERSON_NAME]…" at bounding box center [724, 258] width 1262 height 517
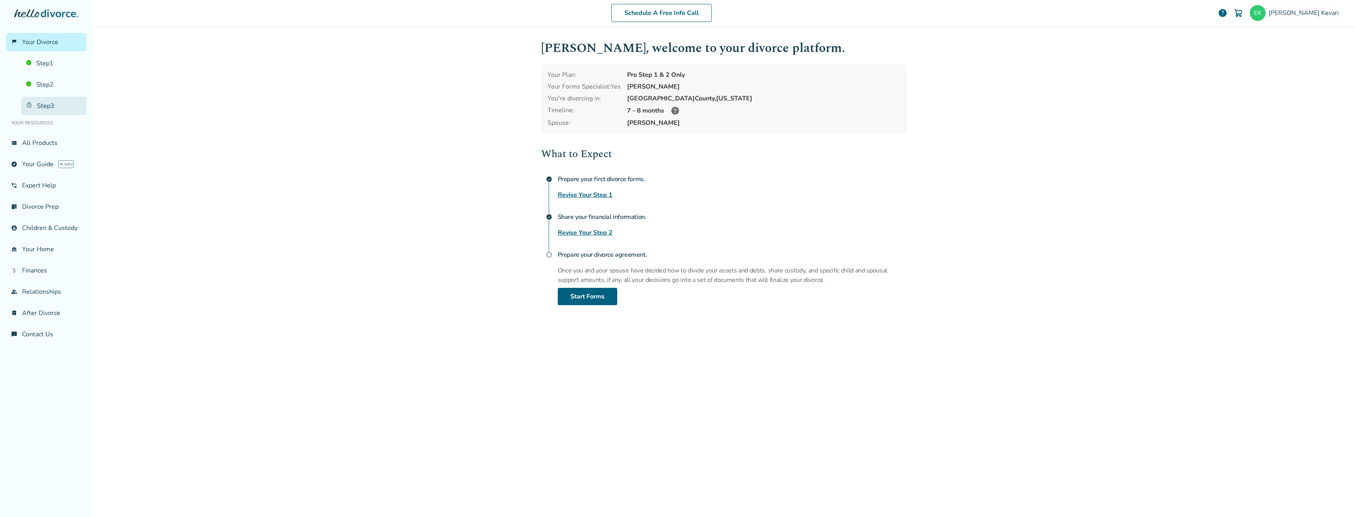
click at [35, 113] on link "Step 3" at bounding box center [53, 106] width 65 height 18
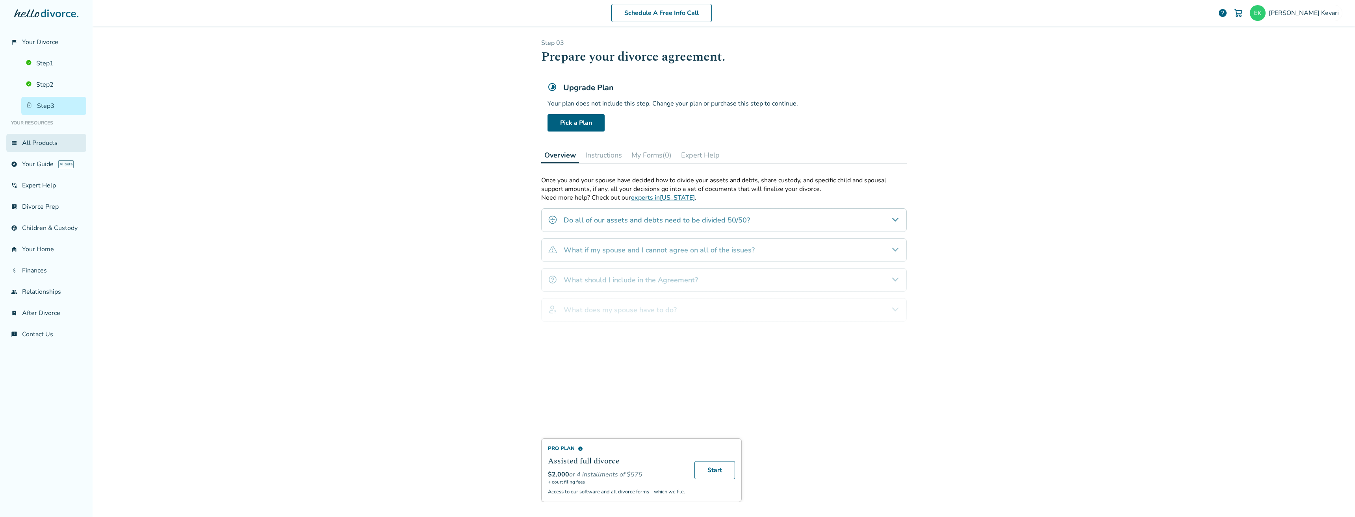
click at [67, 145] on link "view_list All Products" at bounding box center [46, 143] width 80 height 18
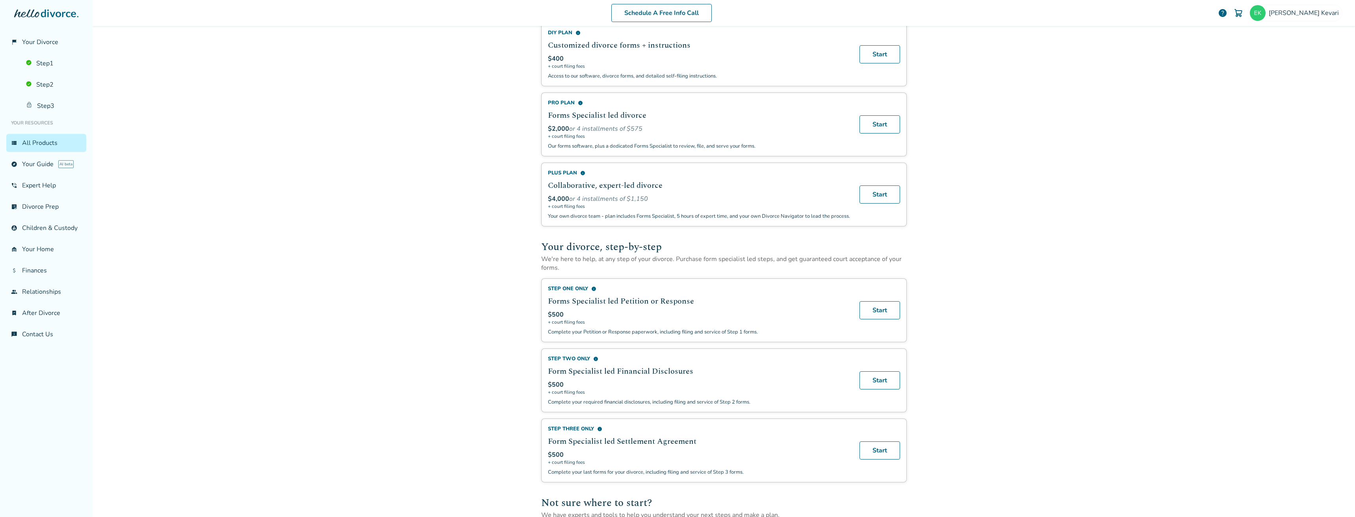
scroll to position [236, 0]
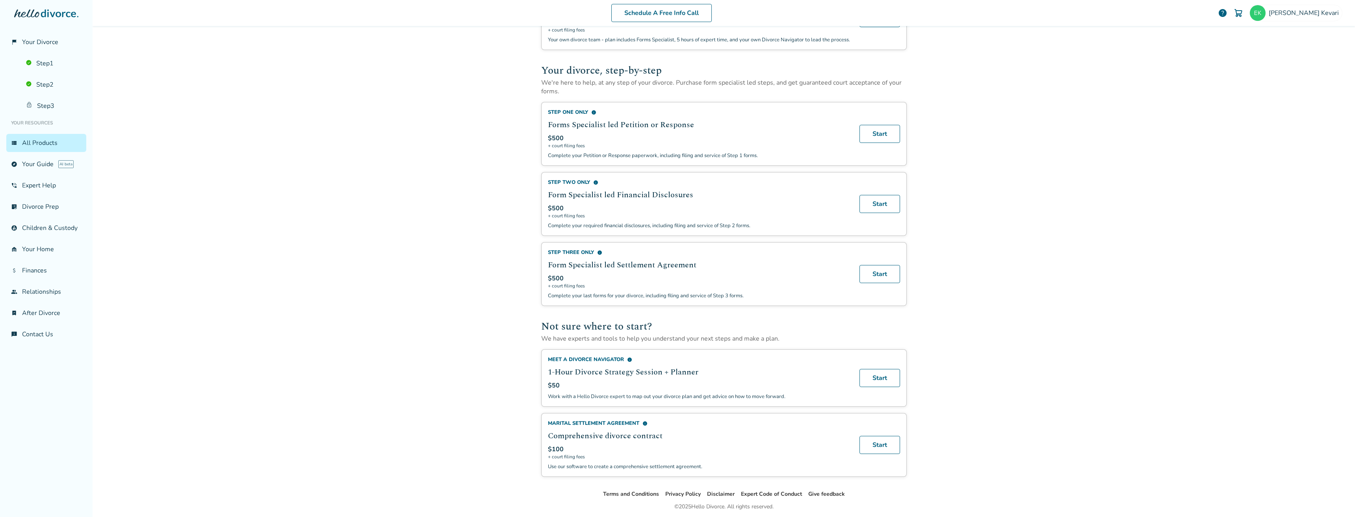
click at [598, 255] on span "info" at bounding box center [599, 252] width 5 height 5
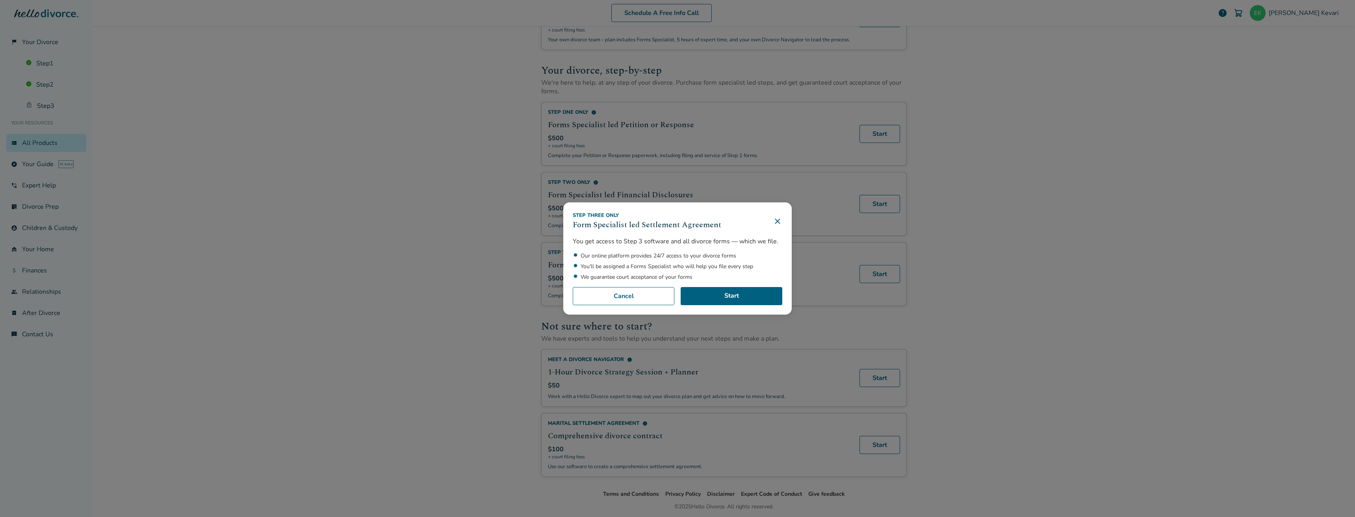
click at [598, 261] on ul "Our online platform provides 24/7 access to your divorce forms You'll be assign…" at bounding box center [677, 266] width 209 height 29
click at [469, 213] on div "Step Three Only Form Specialist led Settlement Agreement You get access to Step…" at bounding box center [677, 258] width 1355 height 517
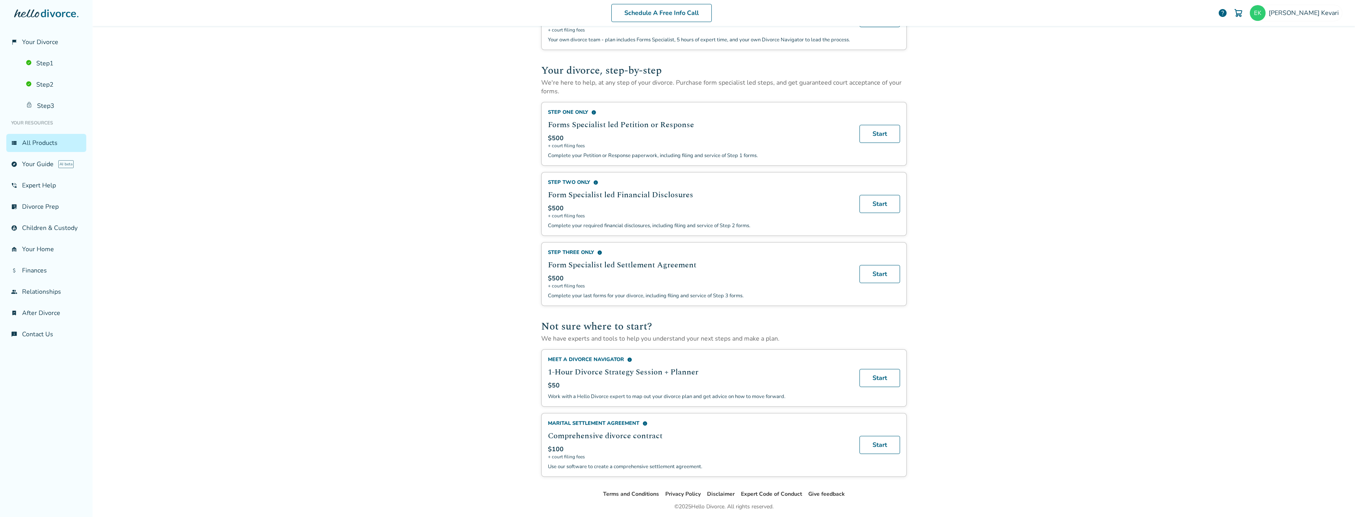
click at [881, 271] on div "Step Three Only info Form Specialist led Settlement Agreement $500 + court fili…" at bounding box center [723, 274] width 365 height 64
click at [883, 280] on link "Start" at bounding box center [879, 274] width 41 height 18
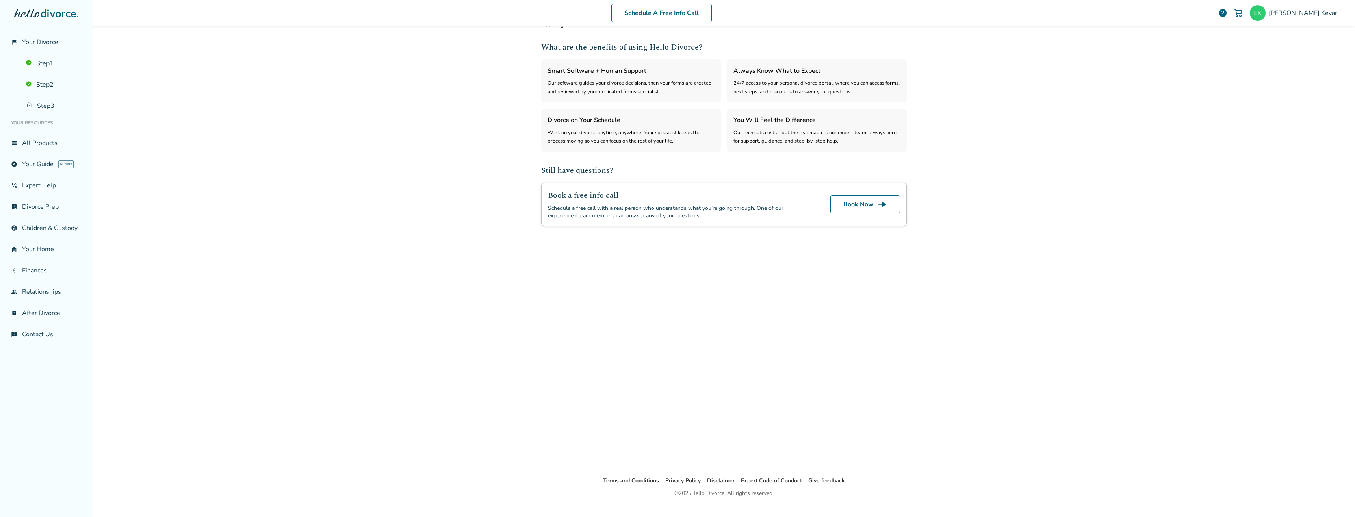
select select "***"
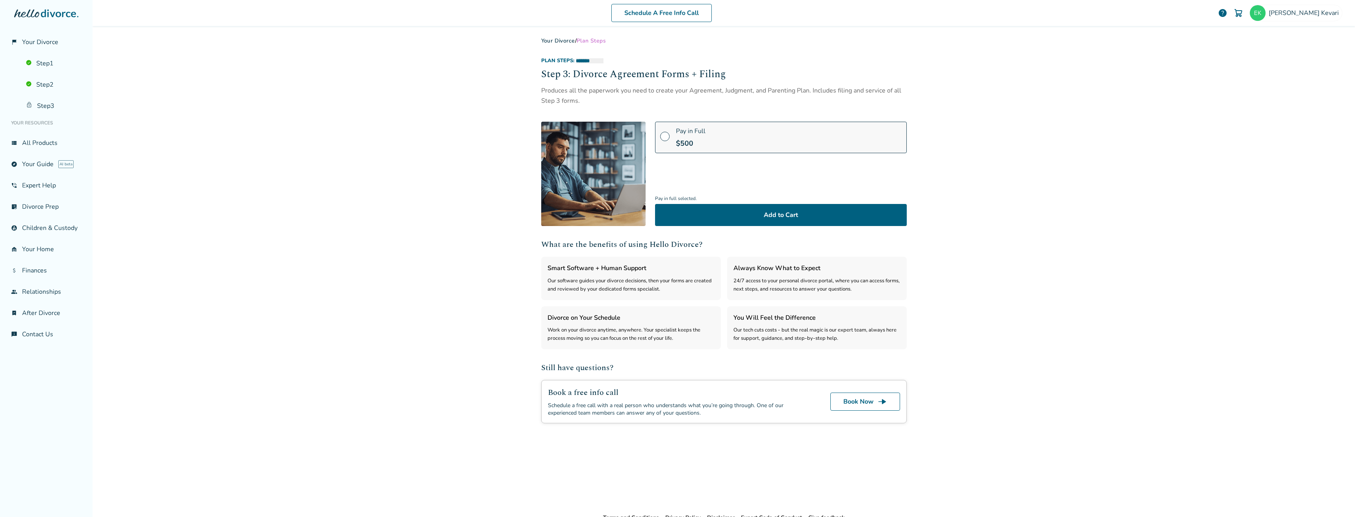
scroll to position [0, 0]
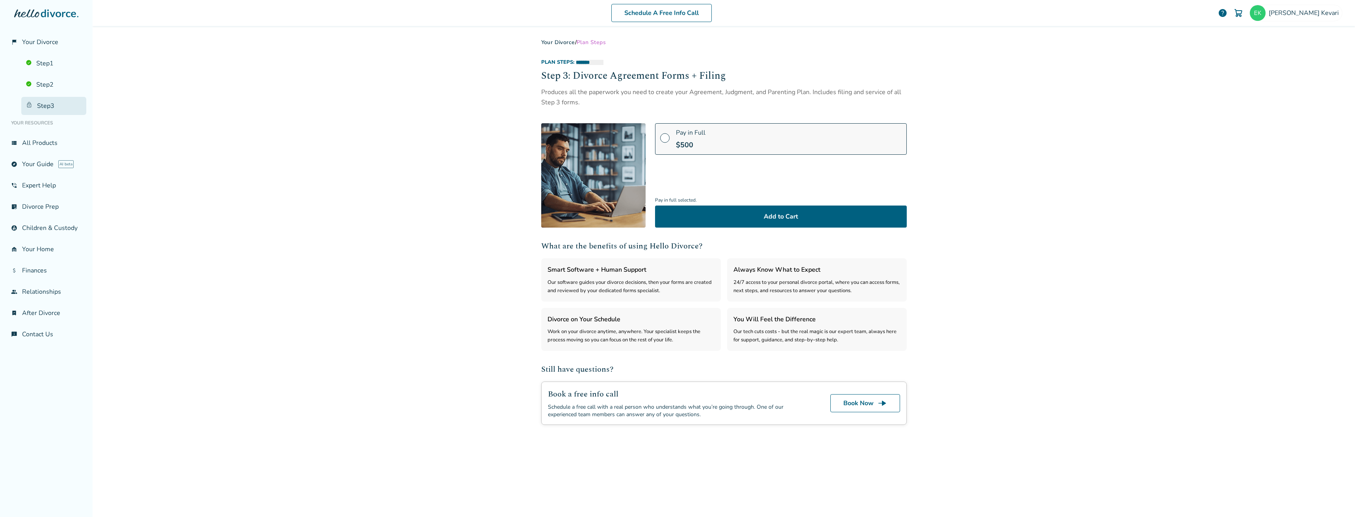
click at [55, 108] on link "Step 3" at bounding box center [53, 106] width 65 height 18
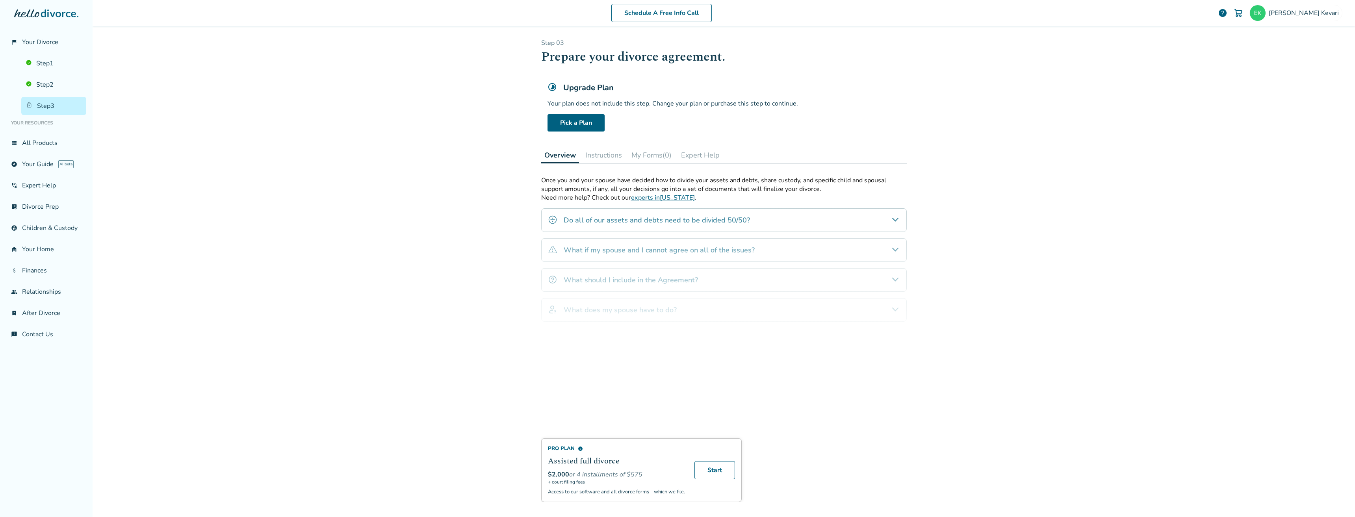
click at [599, 151] on button "Instructions" at bounding box center [603, 155] width 43 height 16
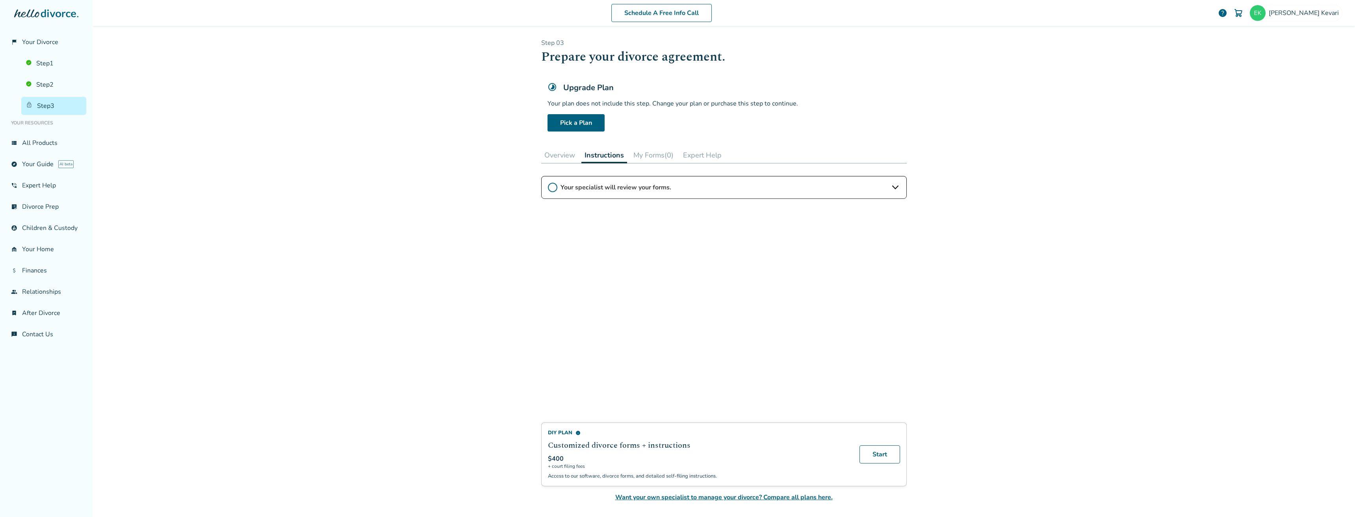
click at [647, 161] on button "My Forms (0)" at bounding box center [653, 155] width 46 height 16
click at [708, 151] on button "Expert Help" at bounding box center [700, 155] width 45 height 16
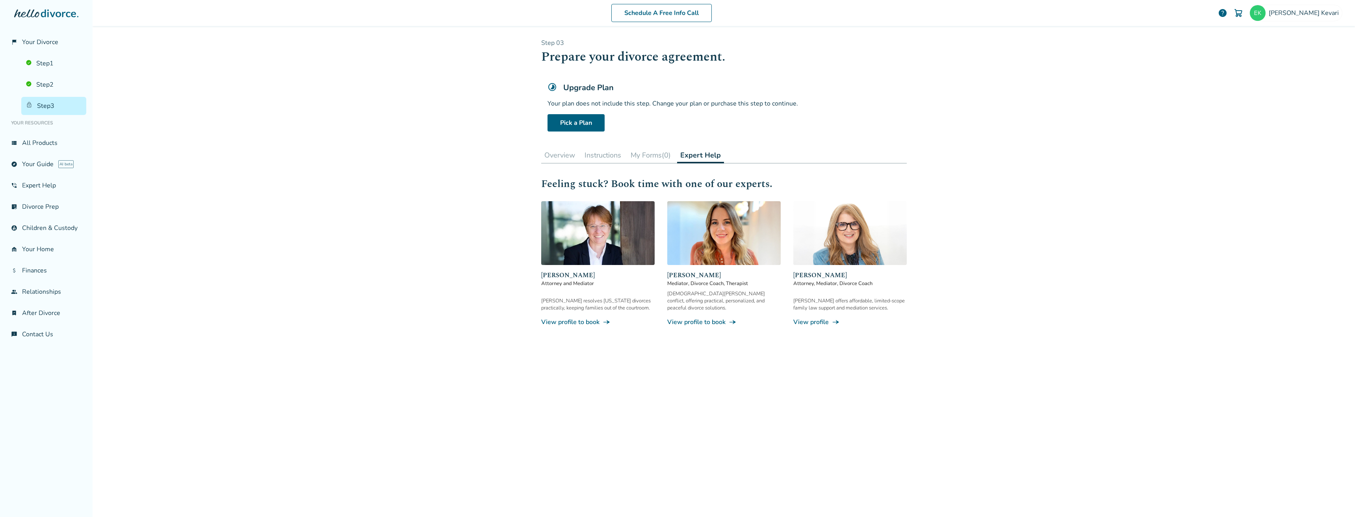
click at [629, 160] on button "My Forms (0)" at bounding box center [650, 155] width 46 height 16
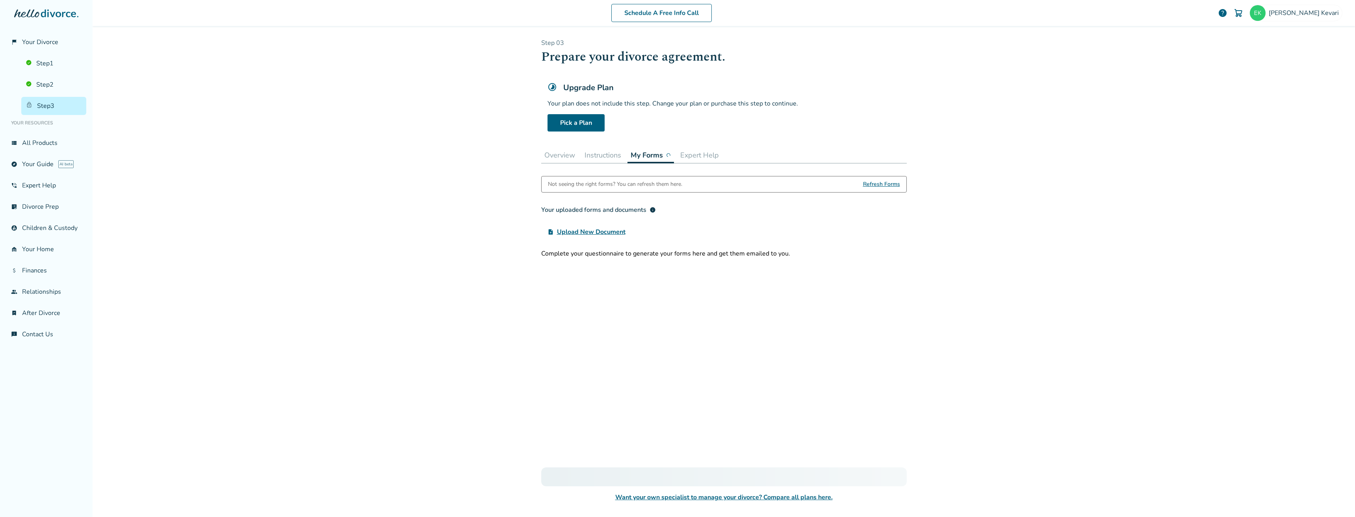
click at [596, 164] on div "Step 0 3 Prepare your divorce agreement. Upgrade Plan Your plan does not includ…" at bounding box center [723, 270] width 365 height 463
click at [561, 159] on button "Overview" at bounding box center [559, 155] width 37 height 16
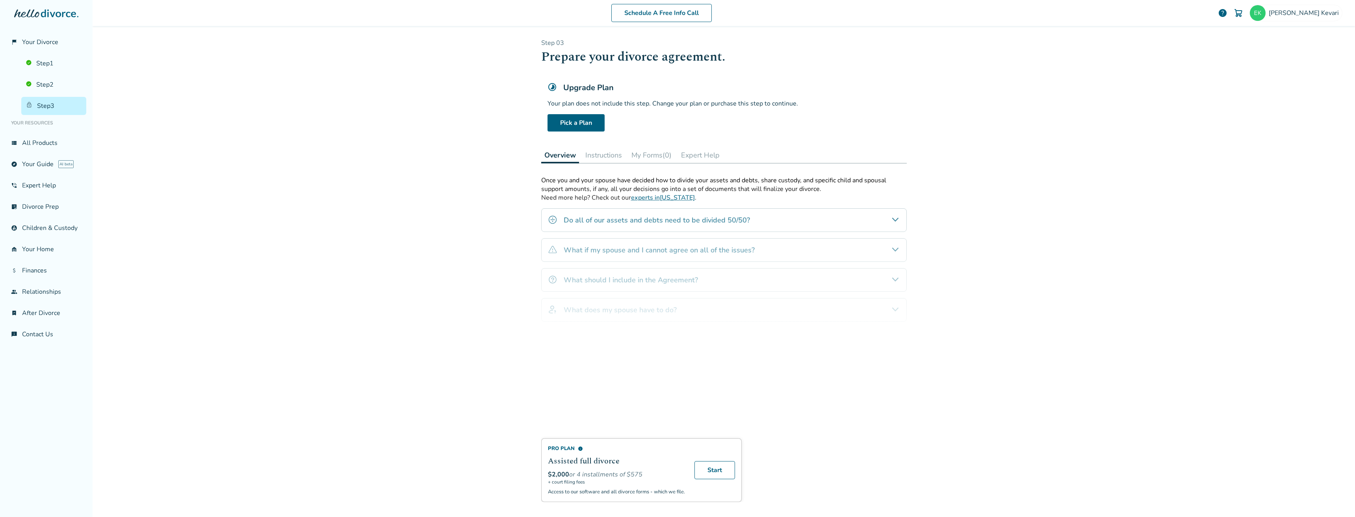
click at [824, 319] on div "Pro Plan info Assisted full divorce $2,000 or 4 installments of $575 + court fi…" at bounding box center [723, 339] width 365 height 326
click at [886, 311] on div "Pro Plan info Assisted full divorce $2,000 or 4 installments of $575 + court fi…" at bounding box center [723, 339] width 365 height 326
click at [892, 219] on div "Pro Plan info Assisted full divorce $2,000 or 4 installments of $575 + court fi…" at bounding box center [723, 339] width 365 height 326
click at [586, 153] on button "Instructions" at bounding box center [603, 155] width 43 height 16
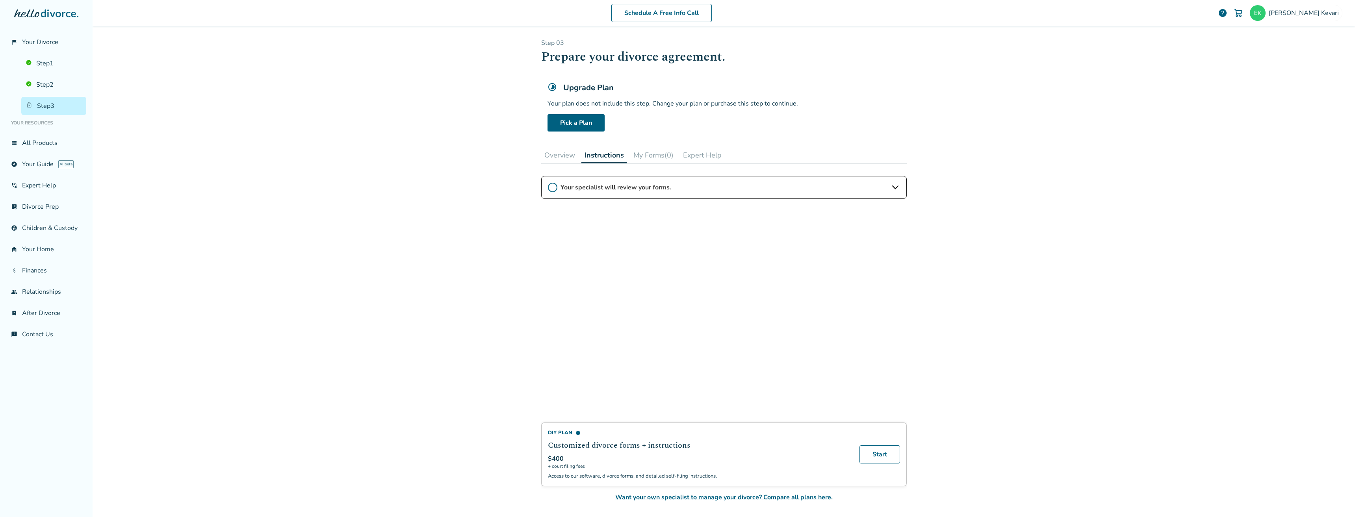
click at [664, 155] on button "My Forms (0)" at bounding box center [653, 155] width 46 height 16
click at [563, 158] on button "Overview" at bounding box center [559, 155] width 37 height 16
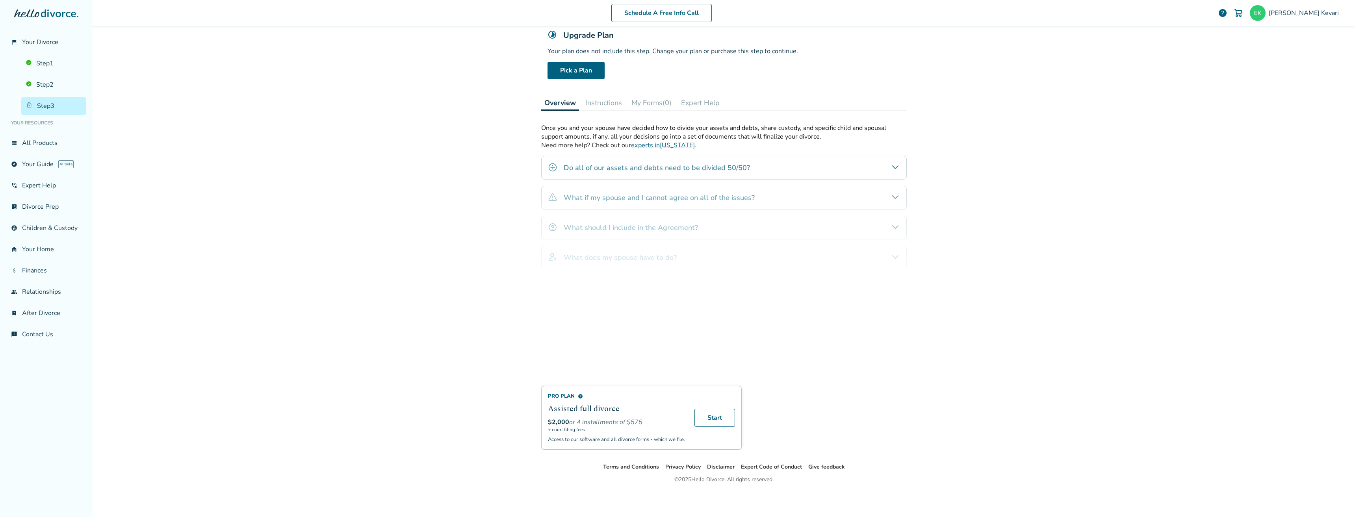
scroll to position [53, 0]
click at [578, 396] on span "info" at bounding box center [580, 395] width 5 height 5
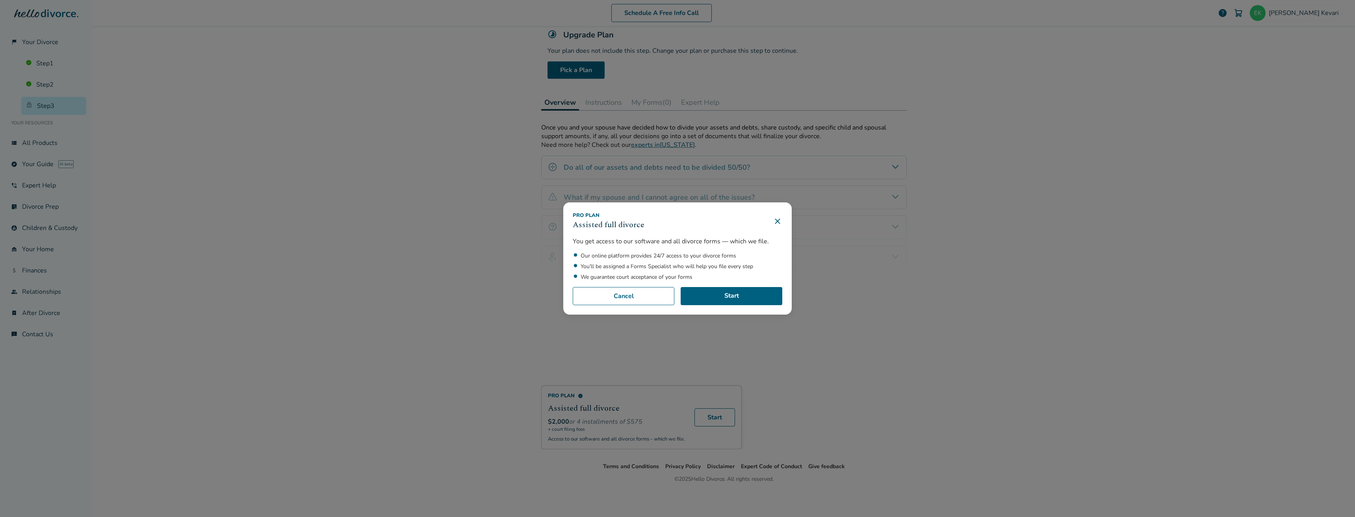
click at [500, 360] on div "Pro Plan Assisted full divorce You get access to our software and all divorce f…" at bounding box center [677, 258] width 1355 height 517
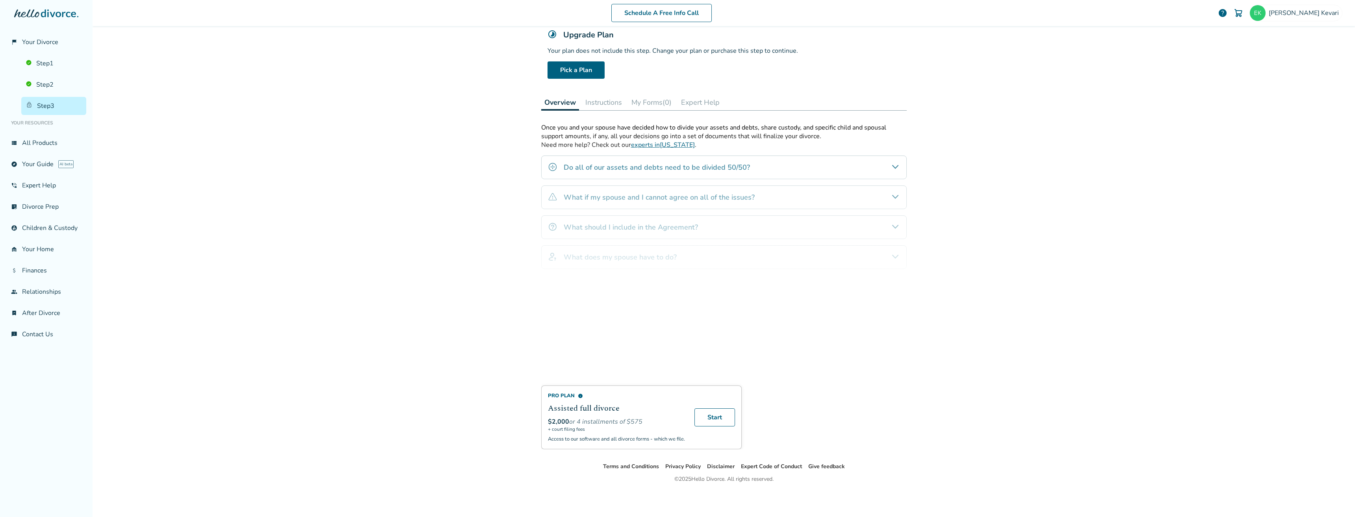
click at [614, 103] on button "Instructions" at bounding box center [603, 103] width 43 height 16
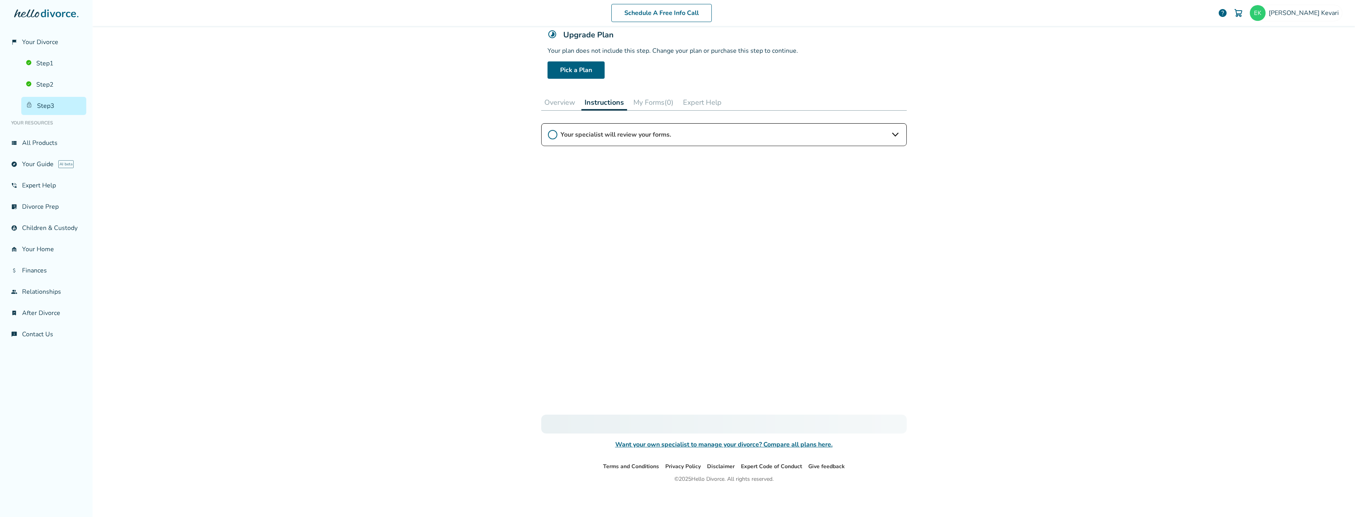
click at [647, 101] on button "My Forms (0)" at bounding box center [653, 103] width 46 height 16
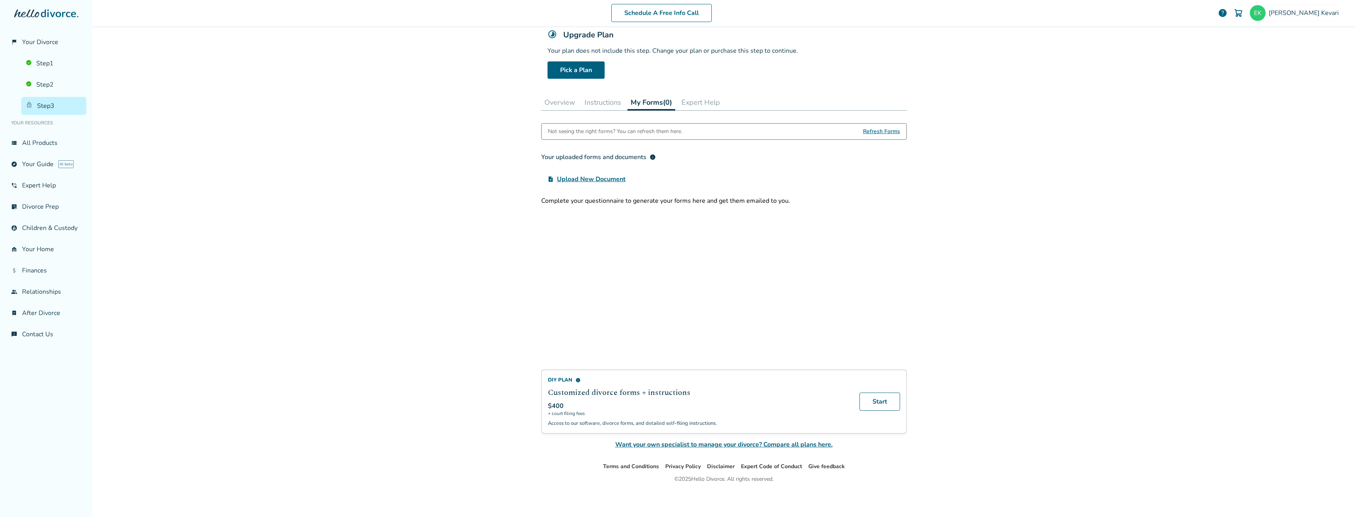
click at [709, 104] on button "Expert Help" at bounding box center [700, 103] width 45 height 16
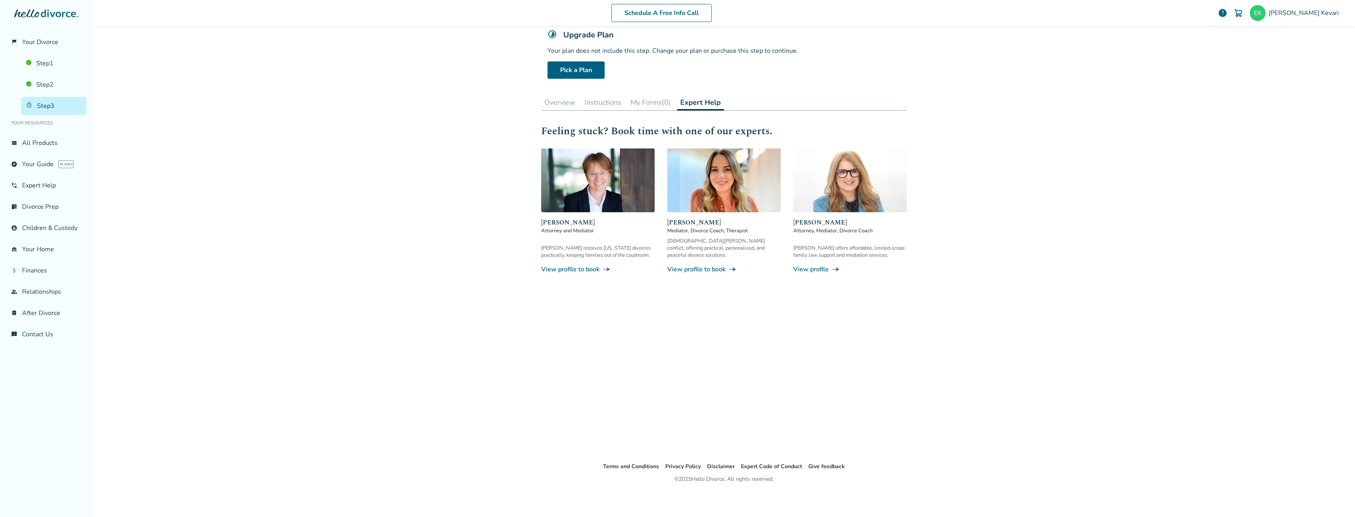
click at [627, 105] on button "My Forms (0)" at bounding box center [650, 103] width 46 height 16
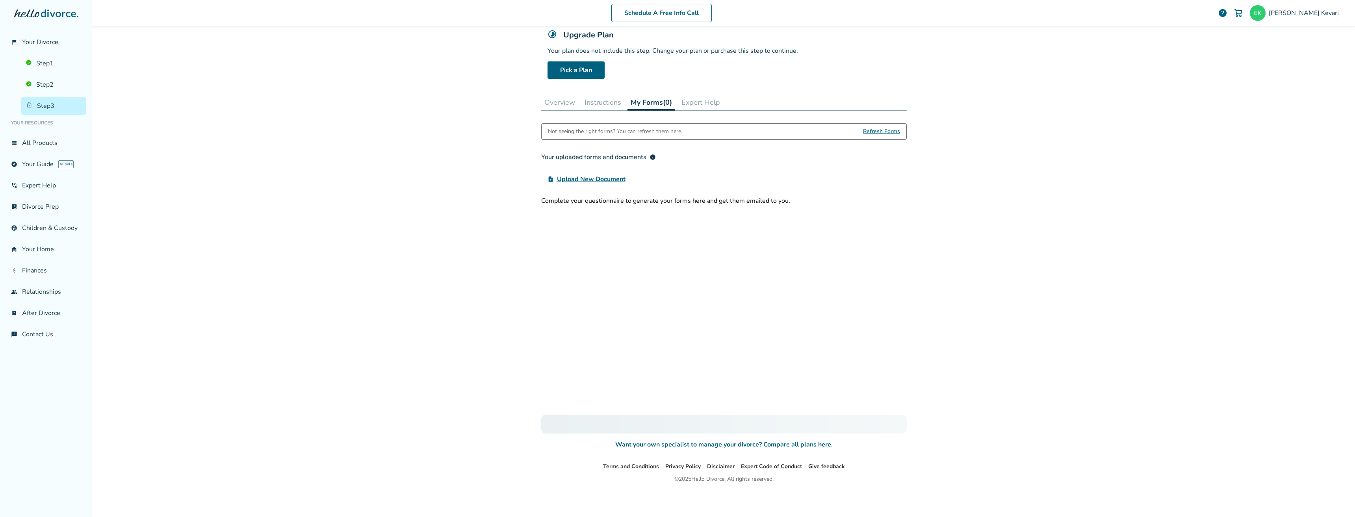
click at [571, 106] on button "Overview" at bounding box center [559, 103] width 37 height 16
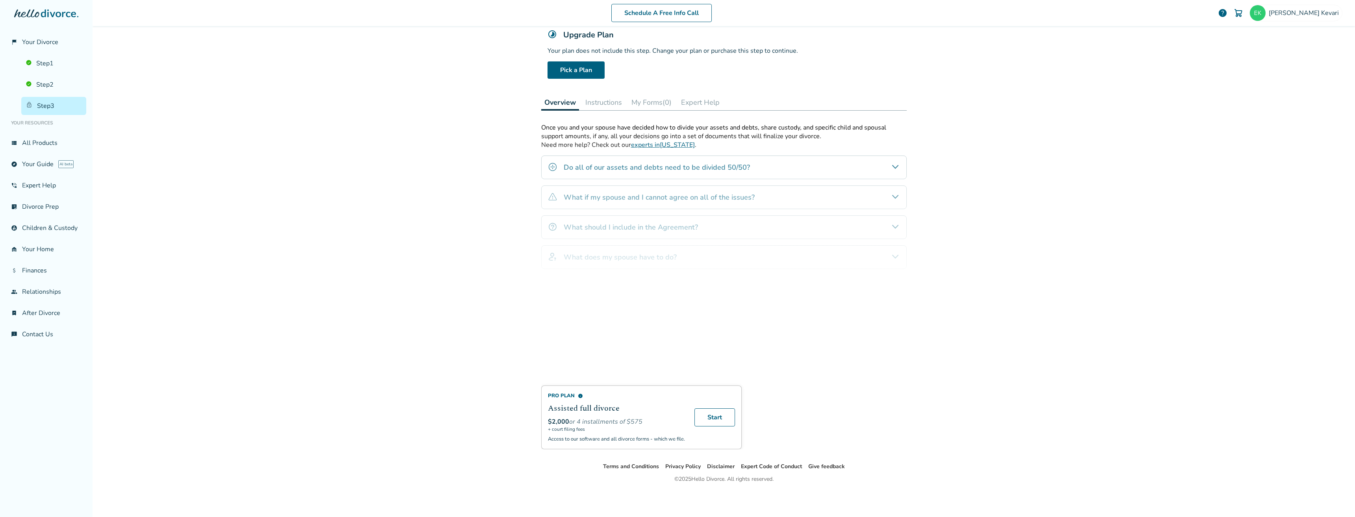
click at [569, 106] on button "Overview" at bounding box center [560, 103] width 38 height 16
click at [64, 209] on link "list_alt_check Divorce Prep" at bounding box center [46, 207] width 80 height 18
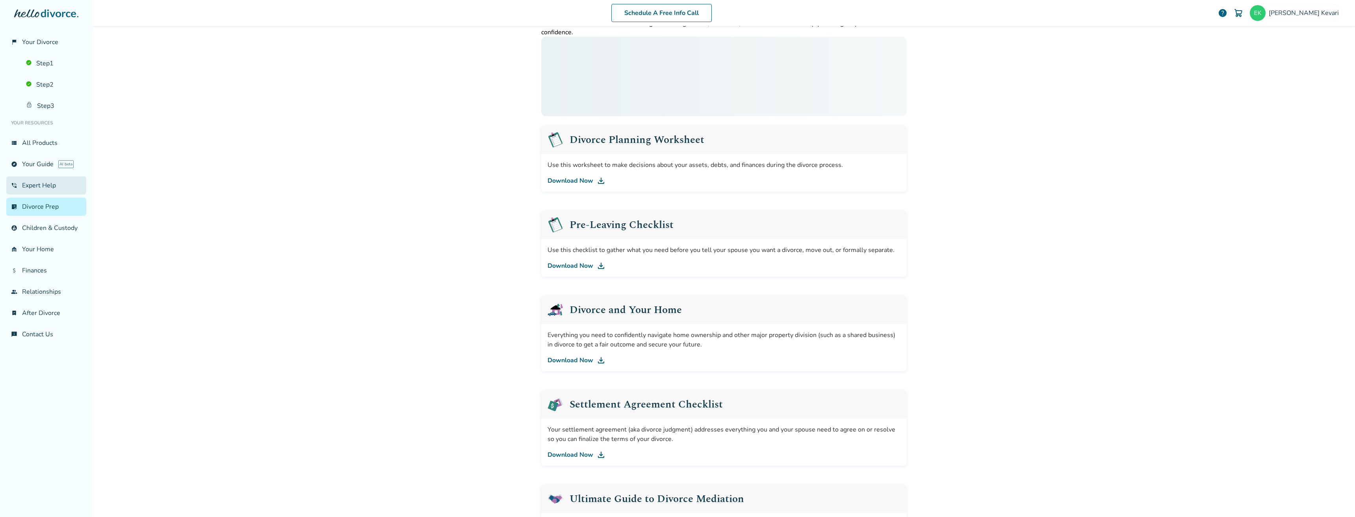
click at [56, 190] on link "phone_in_talk Expert Help" at bounding box center [46, 185] width 80 height 18
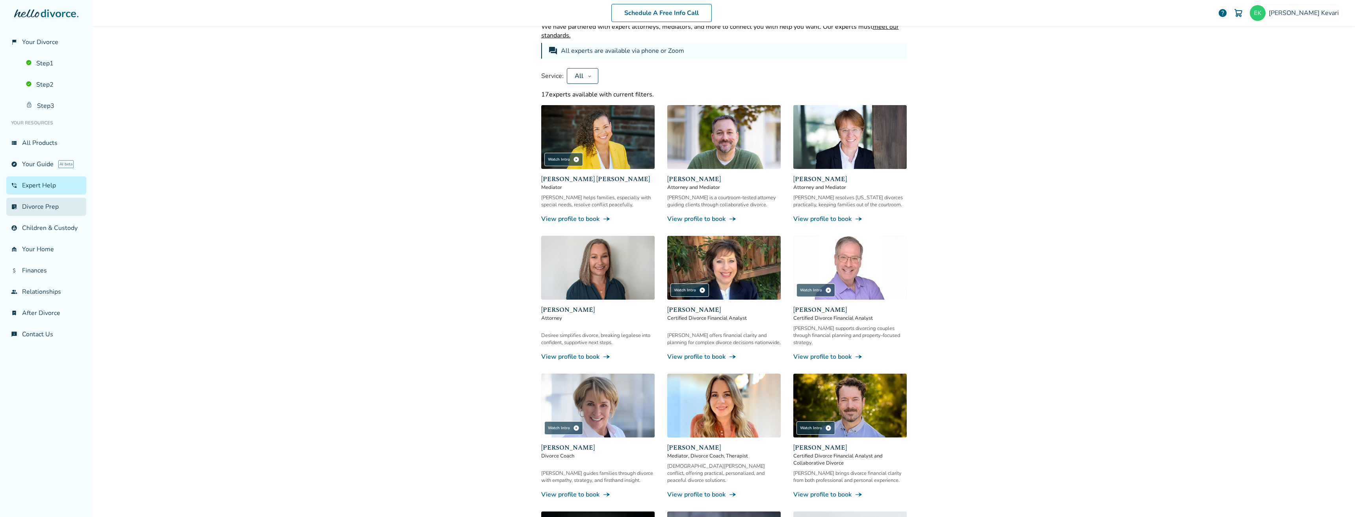
click at [63, 202] on link "list_alt_check Divorce Prep" at bounding box center [46, 207] width 80 height 18
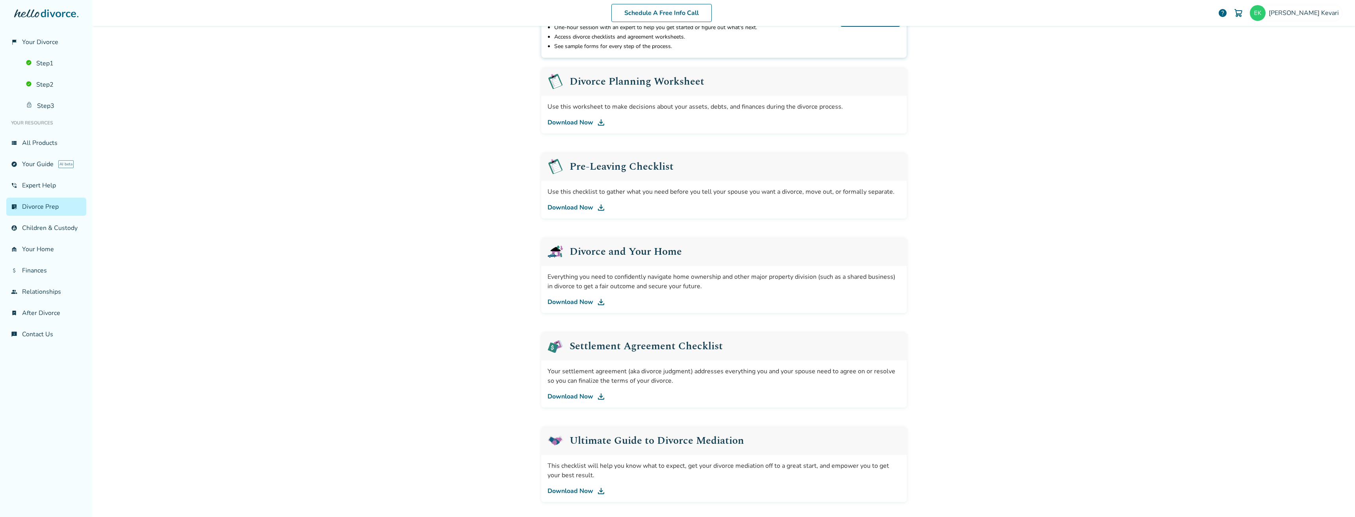
scroll to position [117, 0]
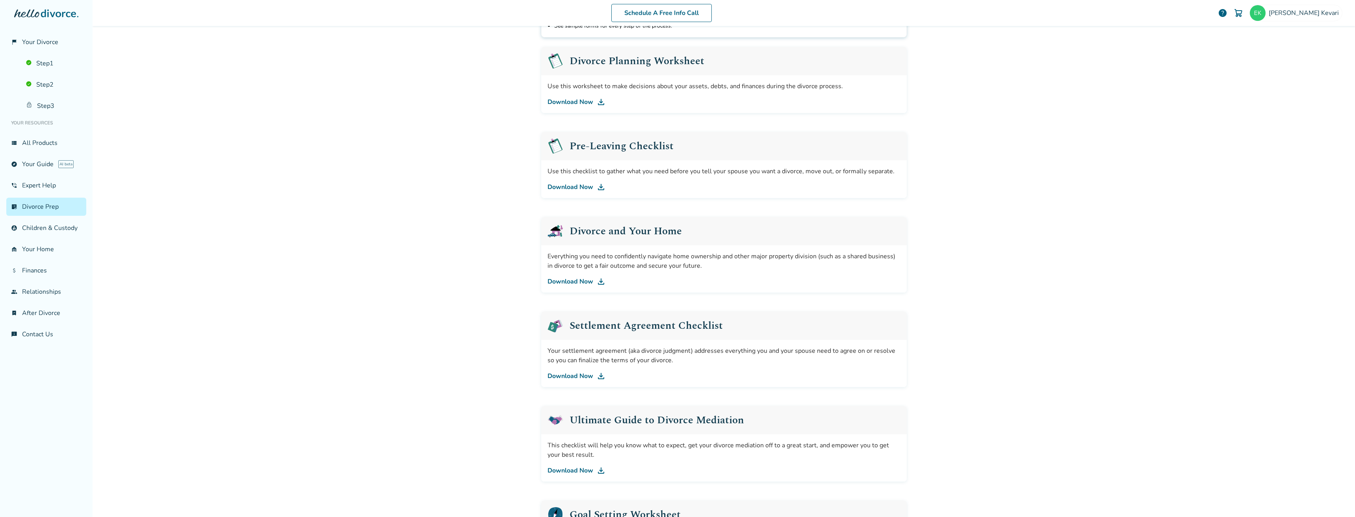
click at [1243, 181] on div "Schedule A Free Info Call Erich Kevari help Schedule A Free Call Erich Kevari e…" at bounding box center [724, 258] width 1262 height 517
click at [44, 109] on link "Step 3" at bounding box center [53, 106] width 65 height 18
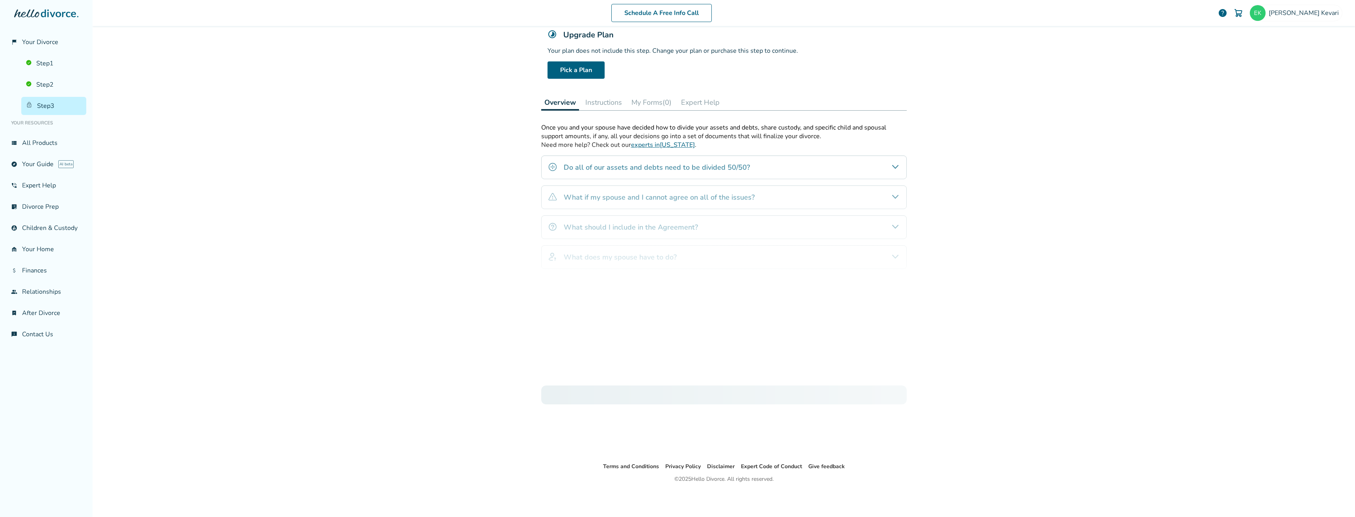
scroll to position [39, 0]
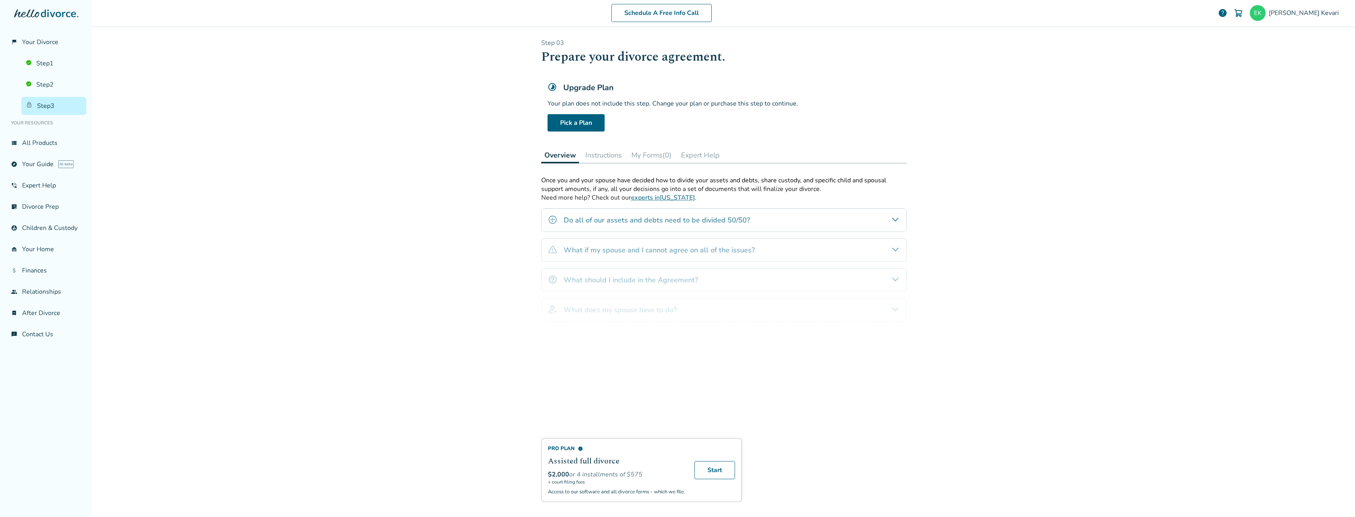
drag, startPoint x: 590, startPoint y: 80, endPoint x: 590, endPoint y: 87, distance: 7.9
click at [590, 82] on div "Upgrade Plan Your plan does not include this step. Change your plan or purchase…" at bounding box center [723, 107] width 365 height 62
click at [590, 87] on h5 "Upgrade Plan" at bounding box center [588, 87] width 50 height 11
click at [543, 88] on div "Upgrade Plan Your plan does not include this step. Change your plan or purchase…" at bounding box center [723, 107] width 365 height 62
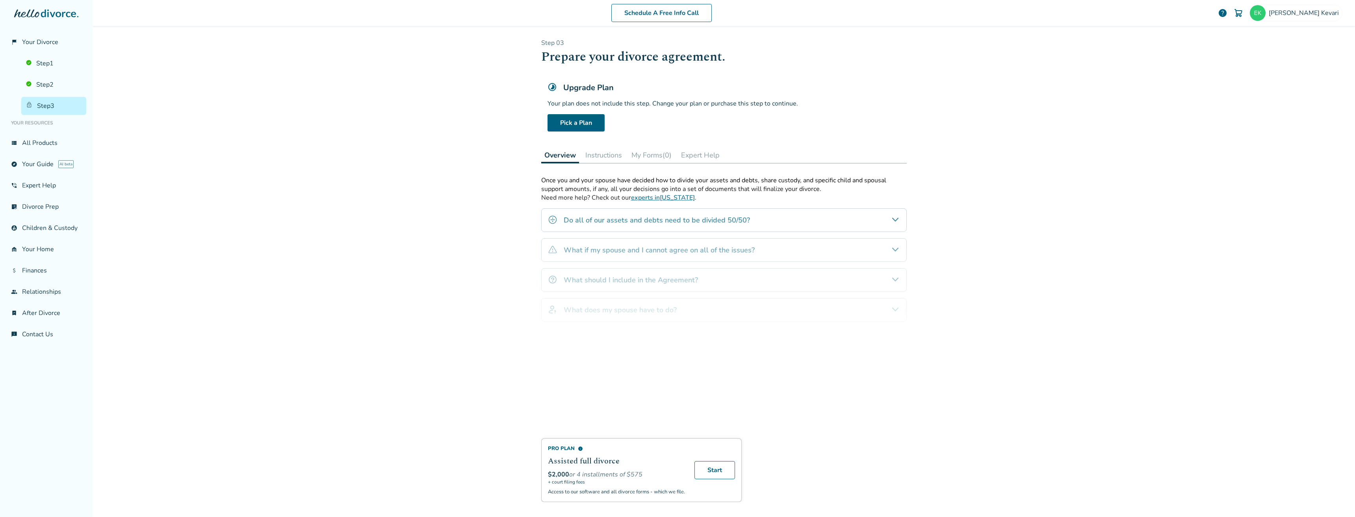
click at [550, 88] on icon at bounding box center [552, 87] width 8 height 8
click at [528, 90] on div "Schedule A Free Info Call Erich Kevari help Schedule A Free Call Erich Kevari e…" at bounding box center [724, 258] width 1262 height 517
click at [648, 202] on div "Pro Plan info Assisted full divorce $2,000 or 4 installments of $575 + court fi…" at bounding box center [723, 339] width 365 height 326
click at [647, 195] on div "Pro Plan info Assisted full divorce $2,000 or 4 installments of $575 + court fi…" at bounding box center [723, 339] width 365 height 326
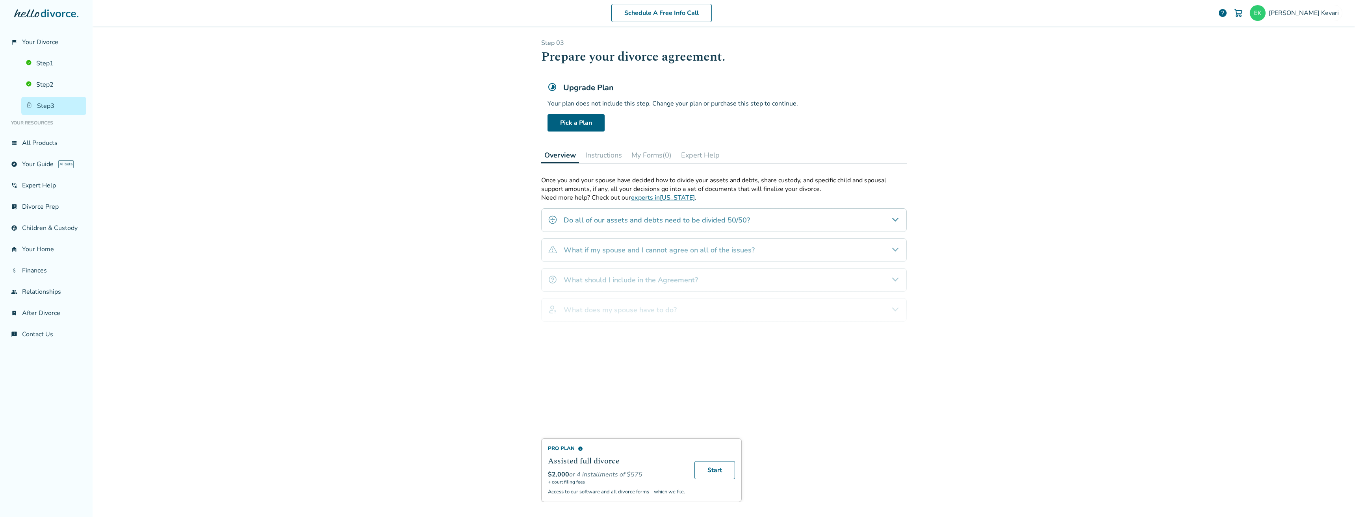
drag, startPoint x: 420, startPoint y: 217, endPoint x: 637, endPoint y: 213, distance: 216.6
click at [427, 214] on div "Schedule A Free Info Call Erich Kevari help Schedule A Free Call Erich Kevari e…" at bounding box center [724, 258] width 1262 height 517
click at [663, 197] on div "Pro Plan info Assisted full divorce $2,000 or 4 installments of $575 + court fi…" at bounding box center [723, 339] width 365 height 326
click at [662, 198] on div "Pro Plan info Assisted full divorce $2,000 or 4 installments of $575 + court fi…" at bounding box center [723, 339] width 365 height 326
click at [659, 198] on div "Pro Plan info Assisted full divorce $2,000 or 4 installments of $575 + court fi…" at bounding box center [723, 339] width 365 height 326
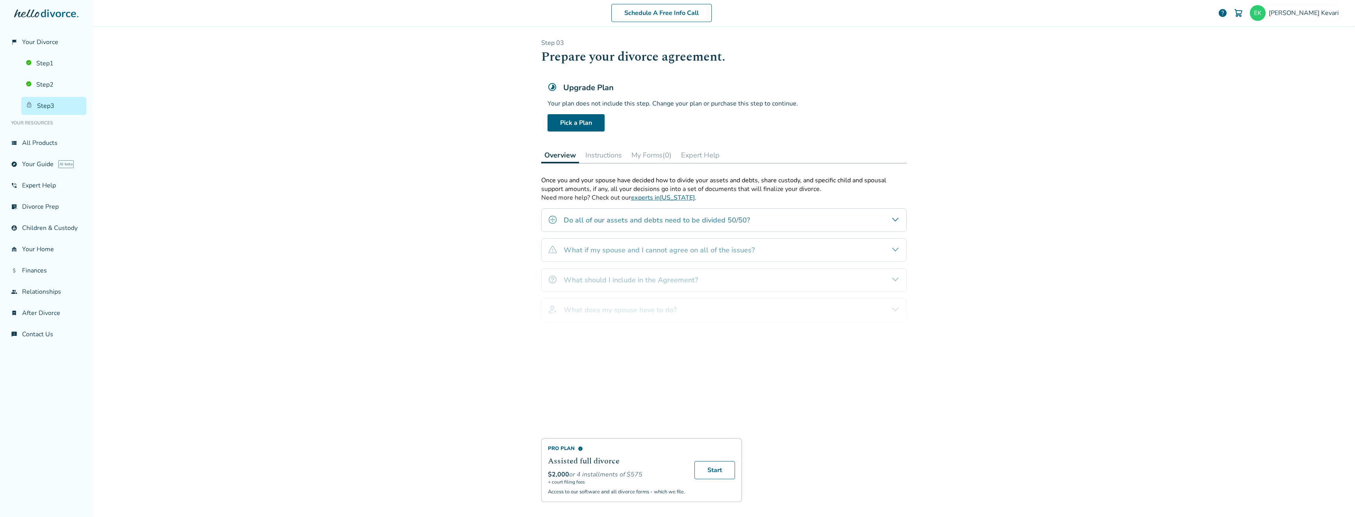
click at [619, 160] on button "Instructions" at bounding box center [603, 155] width 43 height 16
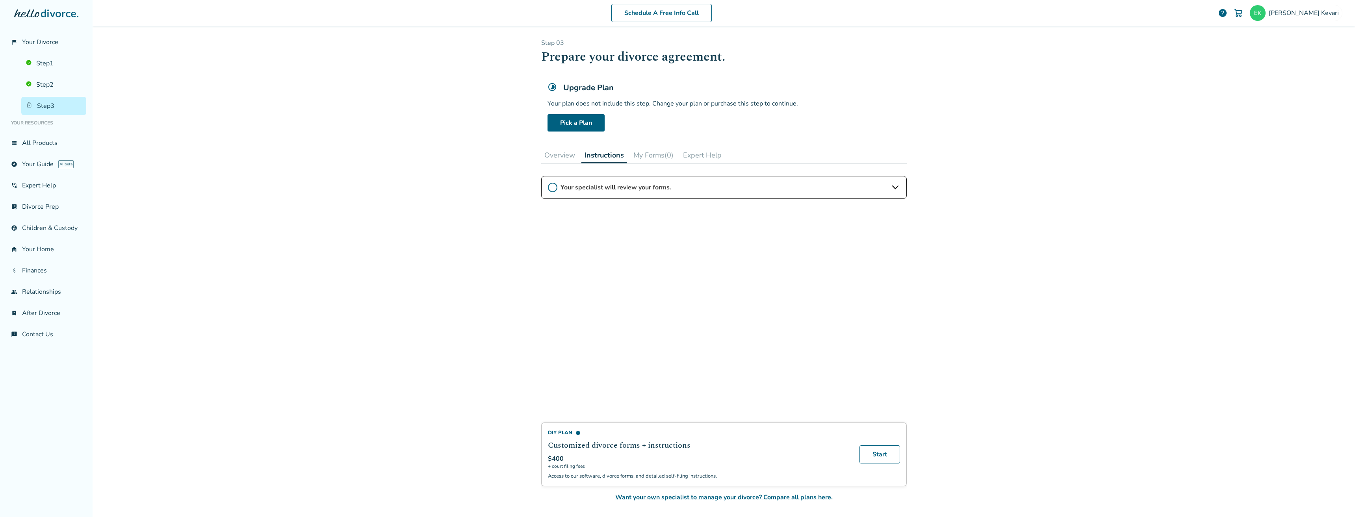
click at [648, 157] on button "My Forms (0)" at bounding box center [653, 155] width 46 height 16
click at [610, 156] on button "Instructions" at bounding box center [602, 155] width 43 height 16
click at [716, 191] on div "DIY Plan info Customized divorce forms + instructions $400 + court filing fees …" at bounding box center [723, 339] width 365 height 326
click at [871, 196] on div "DIY Plan info Customized divorce forms + instructions $400 + court filing fees …" at bounding box center [723, 339] width 365 height 326
click at [891, 189] on div "DIY Plan info Customized divorce forms + instructions $400 + court filing fees …" at bounding box center [723, 339] width 365 height 326
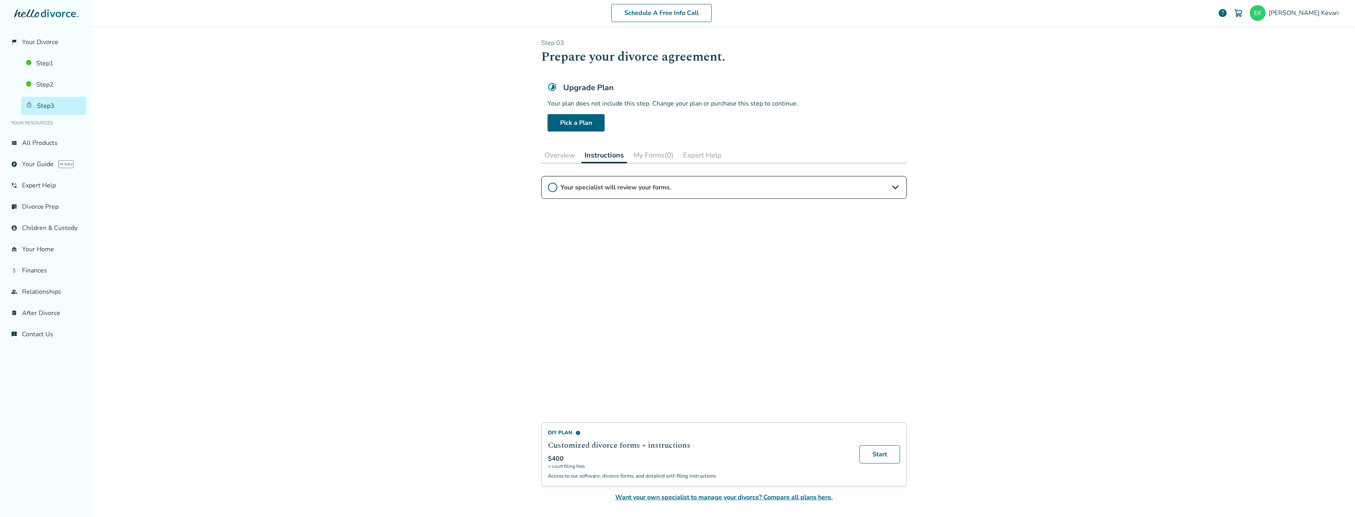
click at [653, 152] on button "My Forms (0)" at bounding box center [653, 155] width 46 height 16
click at [721, 150] on button "Expert Help" at bounding box center [700, 155] width 45 height 16
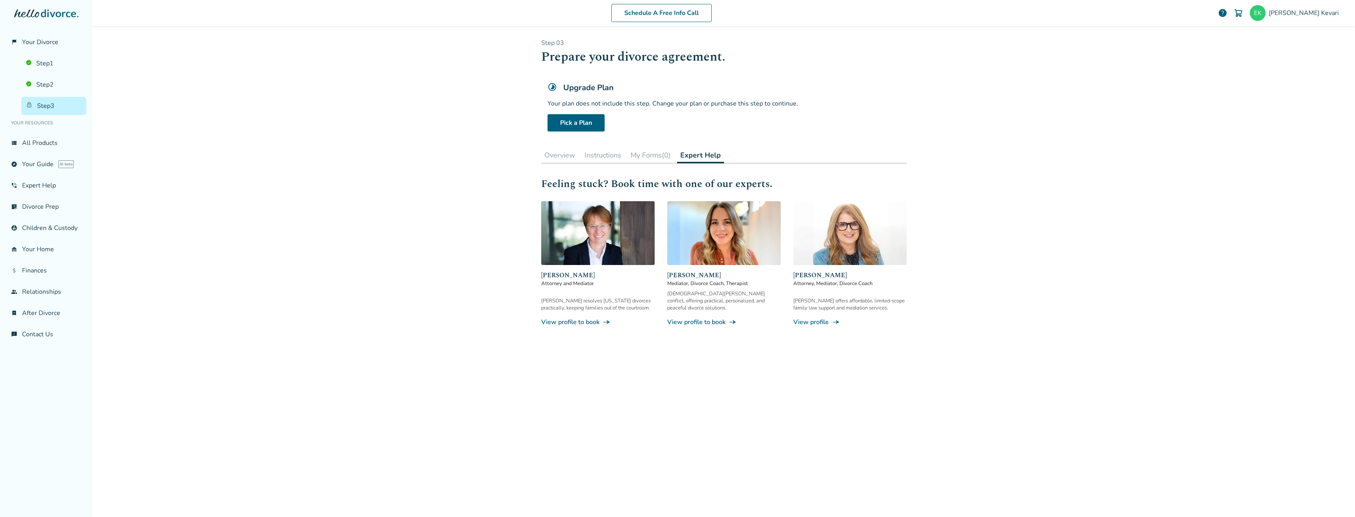
click at [567, 157] on button "Overview" at bounding box center [559, 155] width 37 height 16
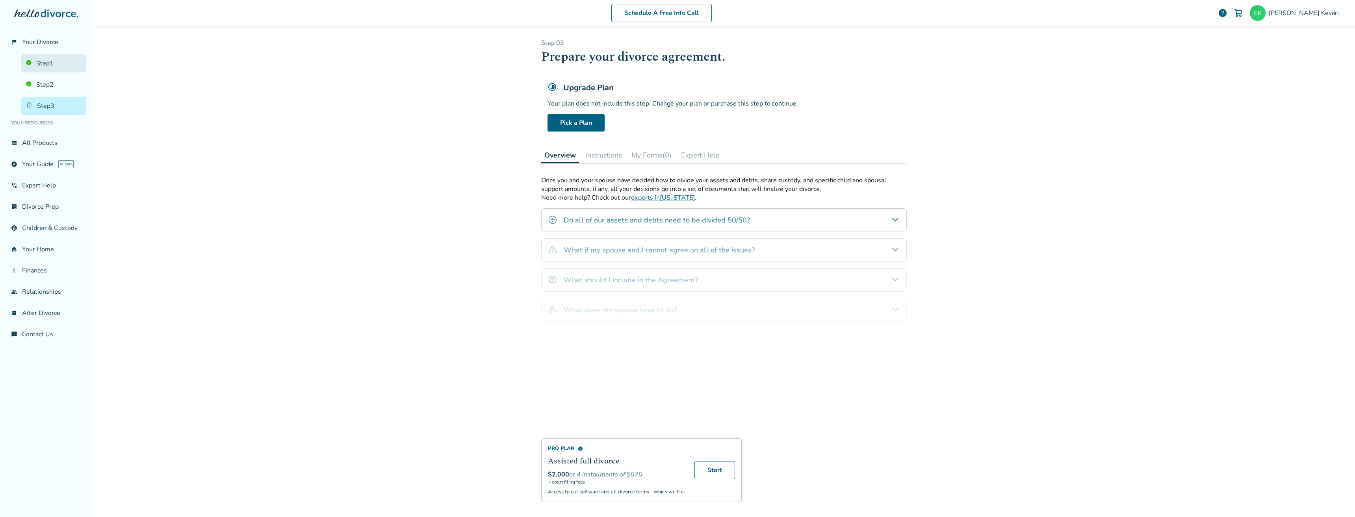
click at [56, 68] on link "Step 1" at bounding box center [53, 63] width 65 height 18
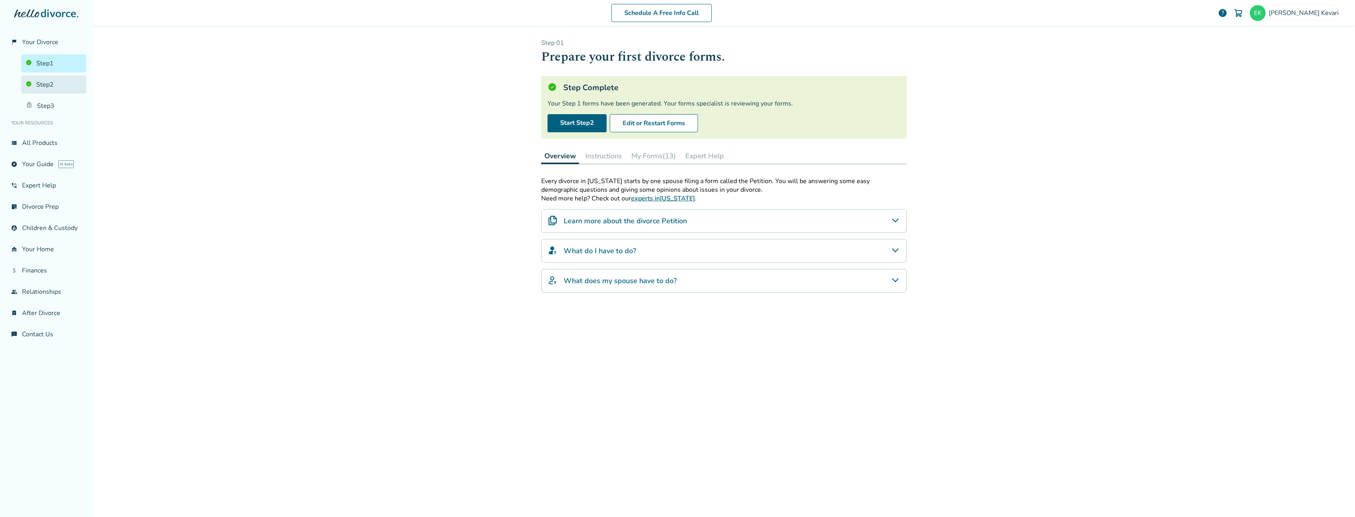
click at [53, 84] on link "Step 2" at bounding box center [53, 85] width 65 height 18
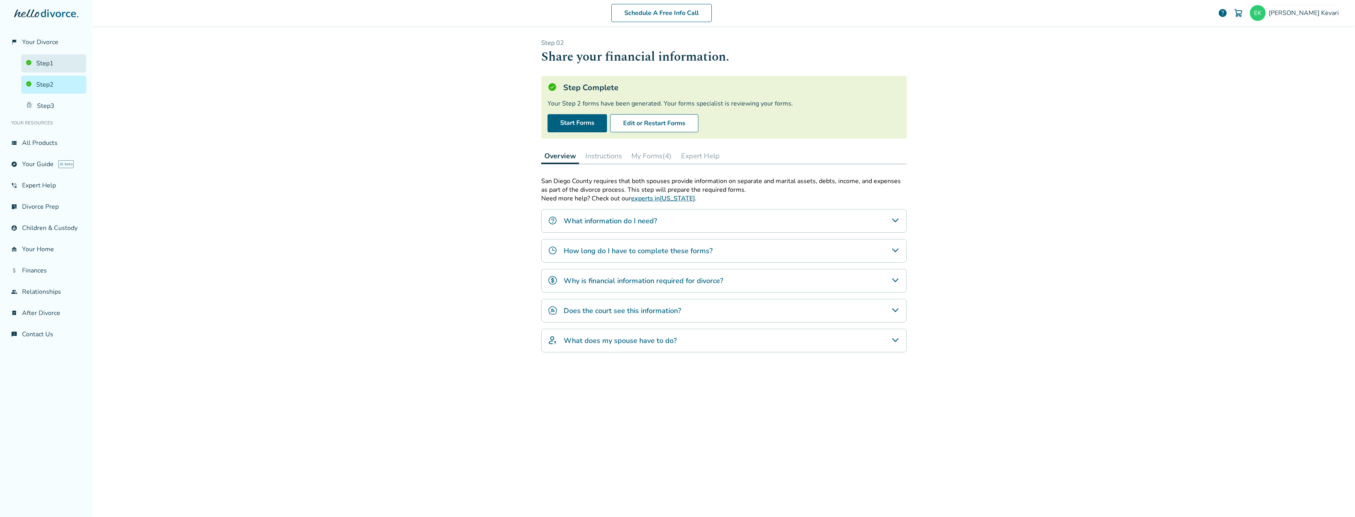
click at [59, 68] on link "Step 1" at bounding box center [53, 63] width 65 height 18
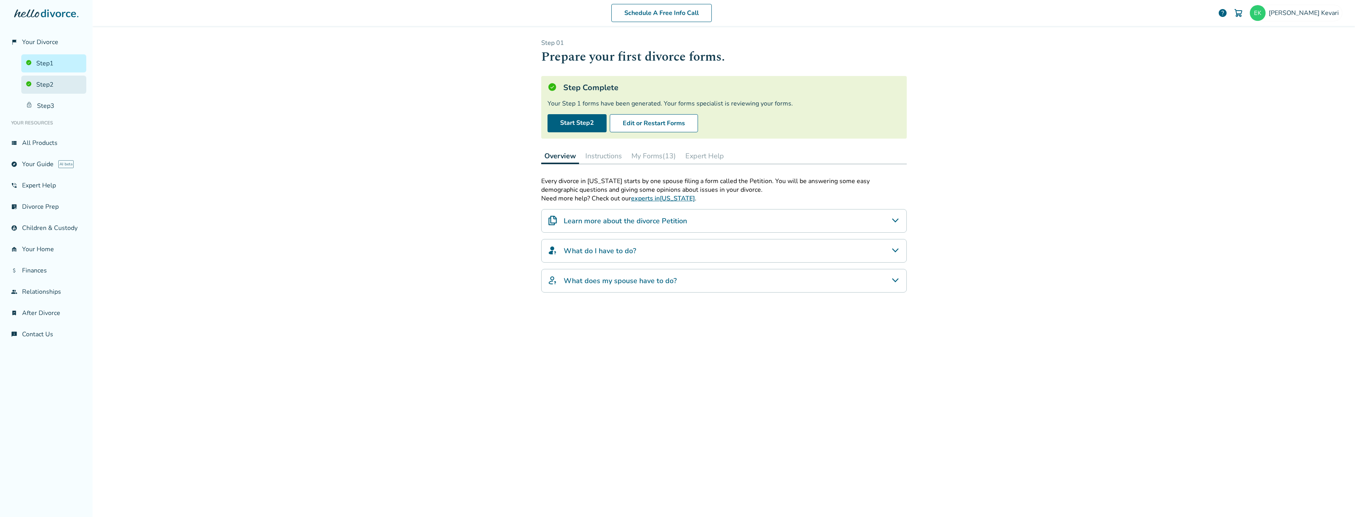
click at [56, 85] on link "Step 2" at bounding box center [53, 85] width 65 height 18
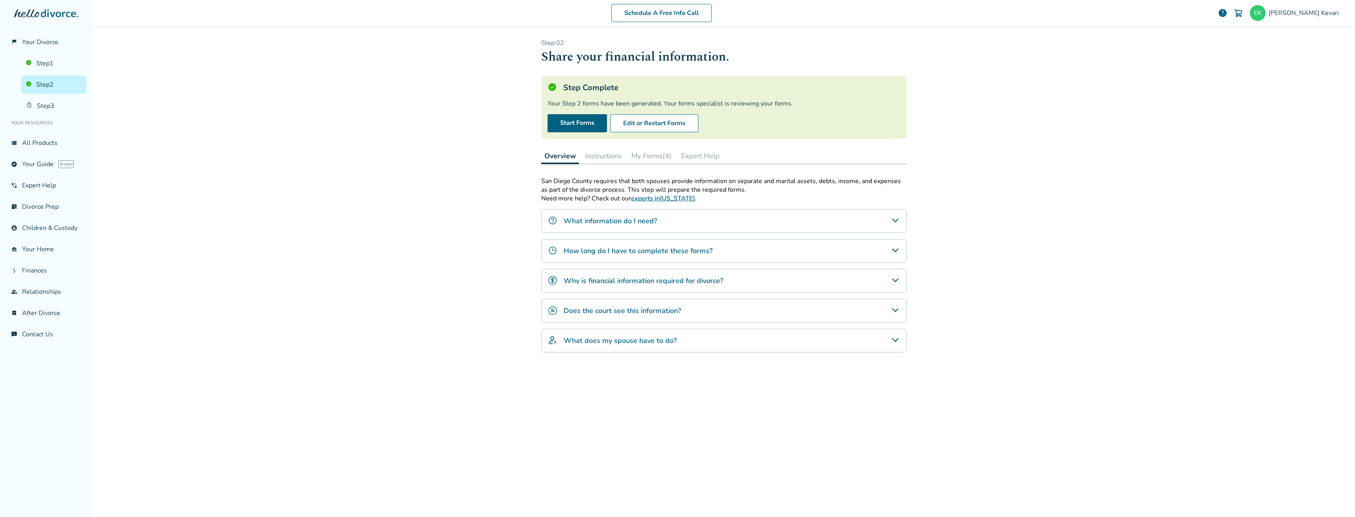
click at [686, 284] on h4 "Why is financial information required for divorce?" at bounding box center [642, 281] width 159 height 10
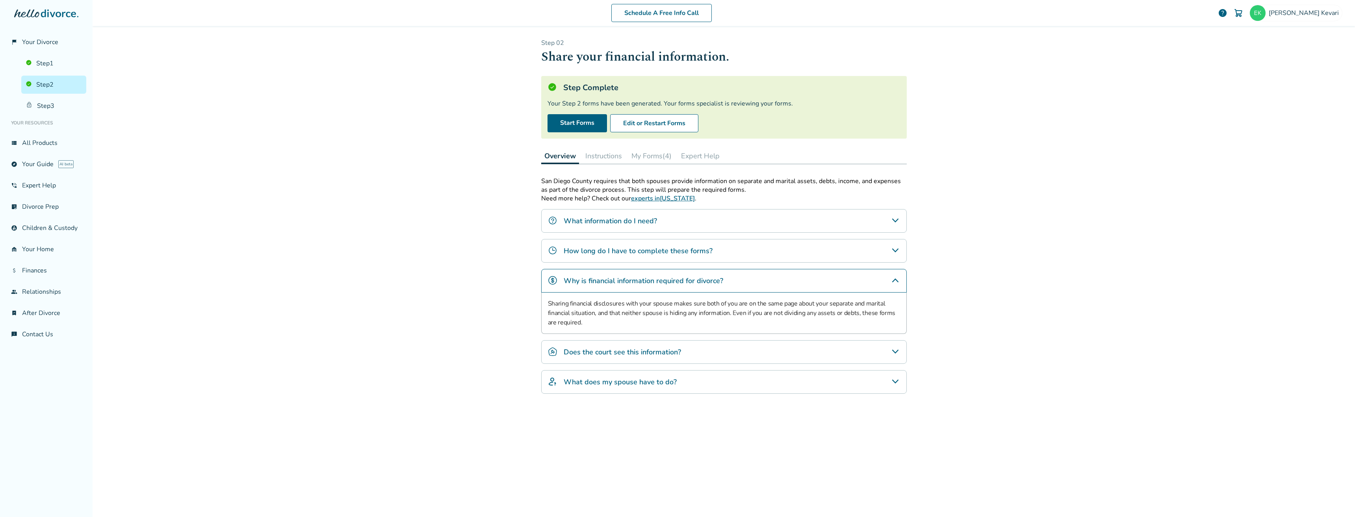
click at [847, 353] on div "Does the court see this information?" at bounding box center [723, 352] width 365 height 24
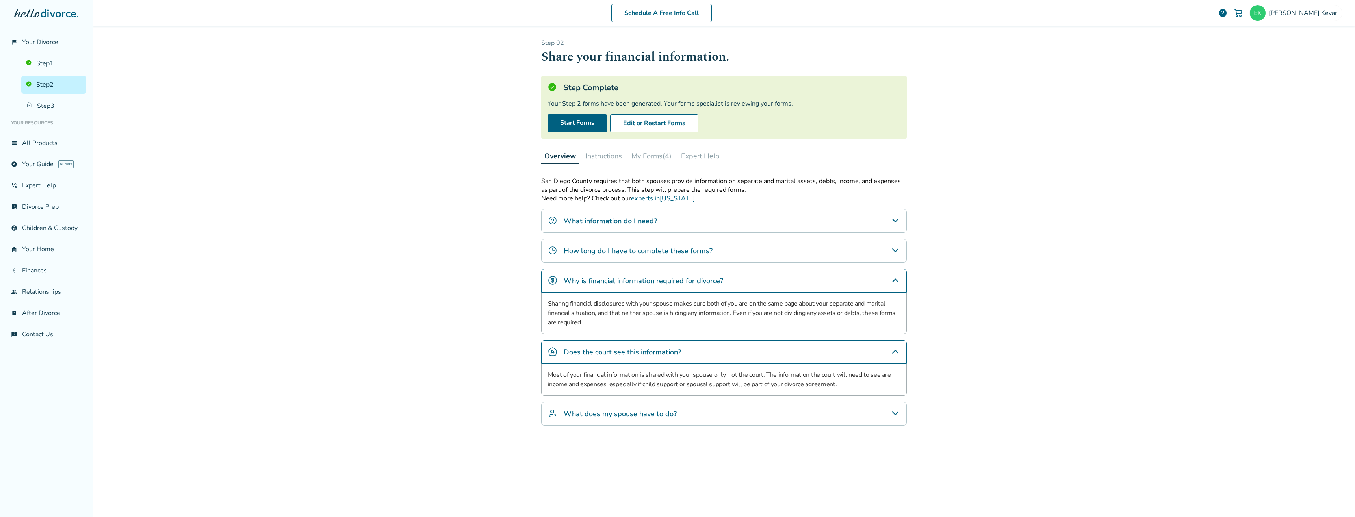
click at [875, 414] on div "What does my spouse have to do?" at bounding box center [723, 414] width 365 height 24
click at [50, 109] on link "Step 3" at bounding box center [53, 106] width 65 height 18
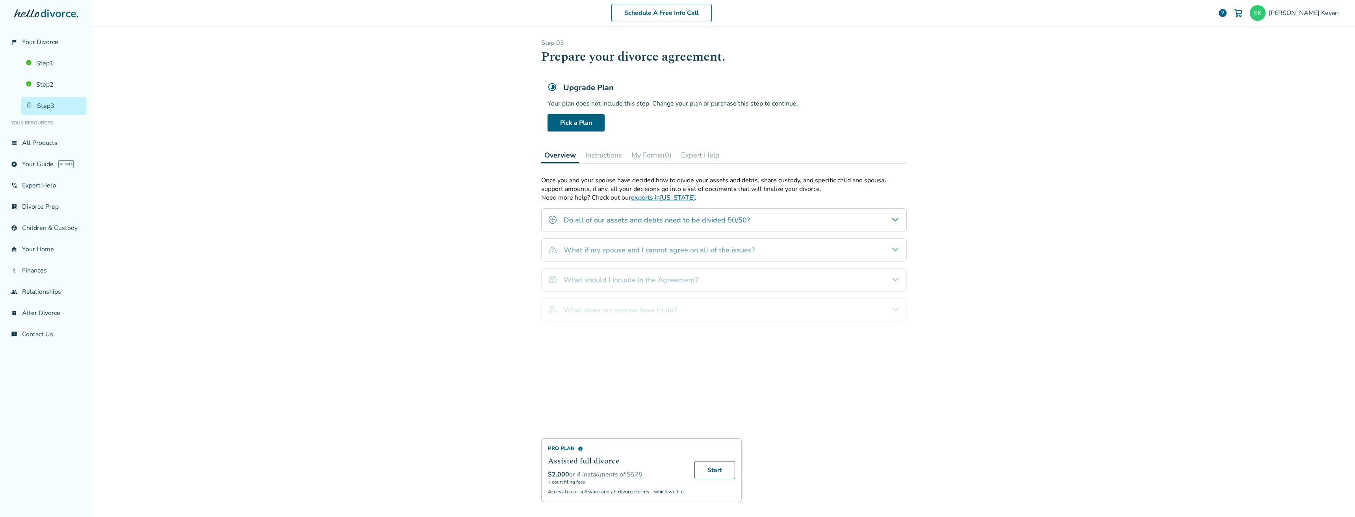
click at [612, 160] on button "Instructions" at bounding box center [603, 155] width 43 height 16
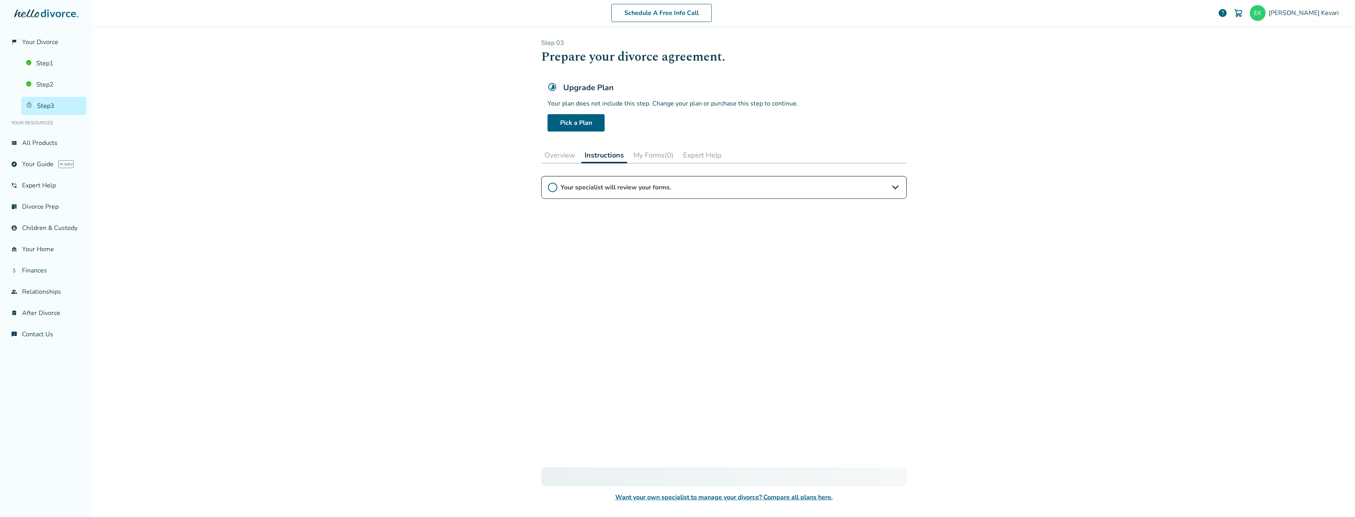
click at [650, 154] on button "My Forms (0)" at bounding box center [653, 155] width 46 height 16
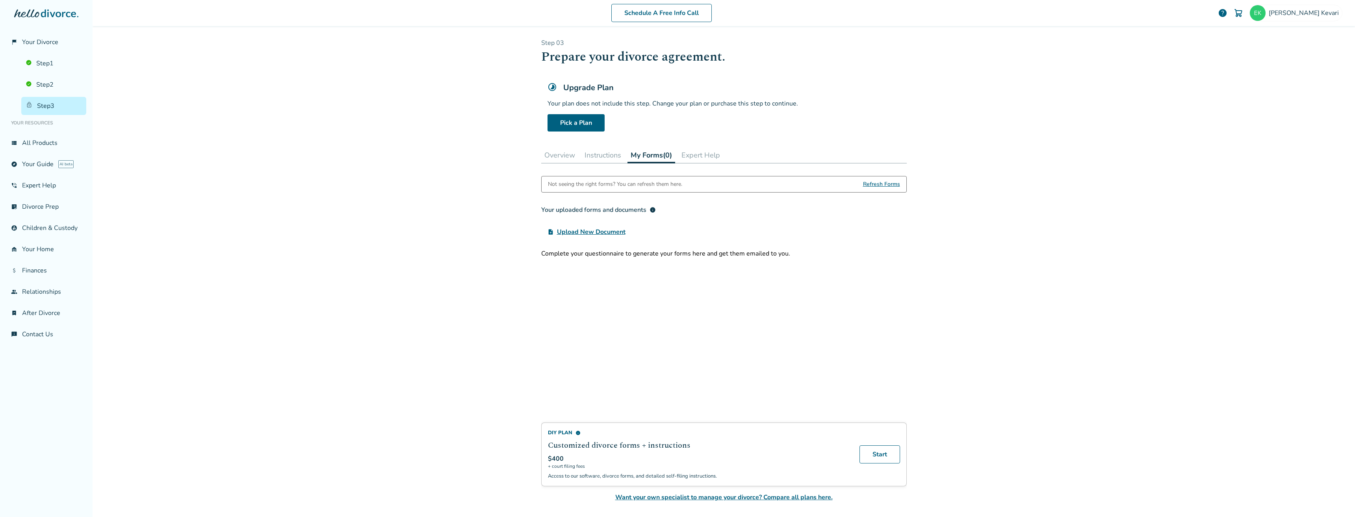
click at [692, 153] on button "Expert Help" at bounding box center [700, 155] width 45 height 16
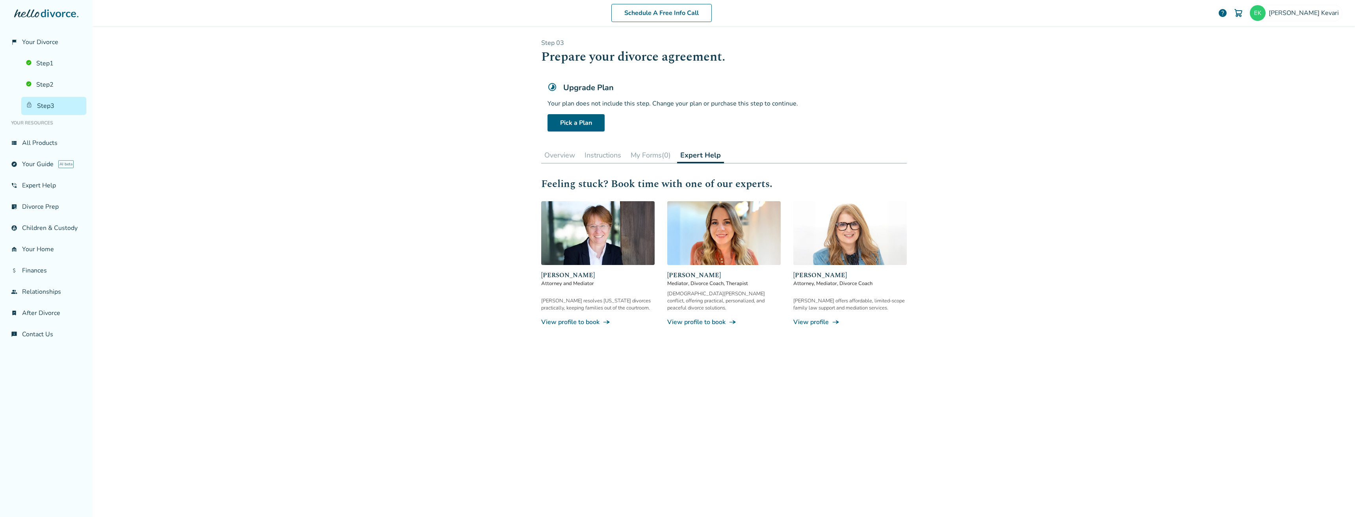
click at [560, 159] on button "Overview" at bounding box center [559, 155] width 37 height 16
